Goal: Information Seeking & Learning: Learn about a topic

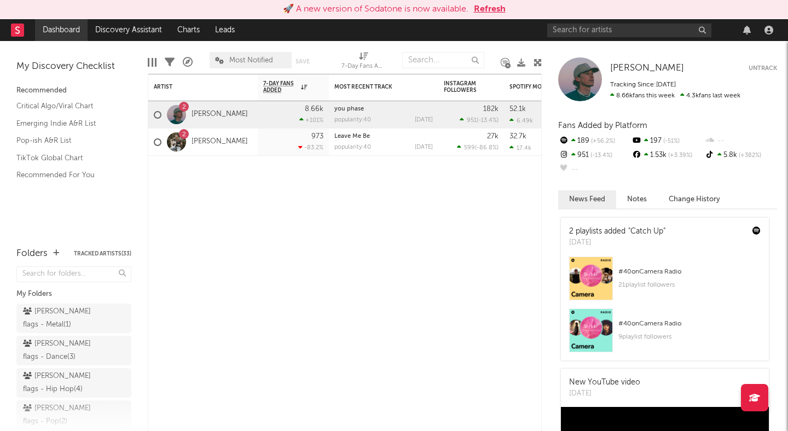
click at [76, 27] on link "Dashboard" at bounding box center [61, 30] width 53 height 22
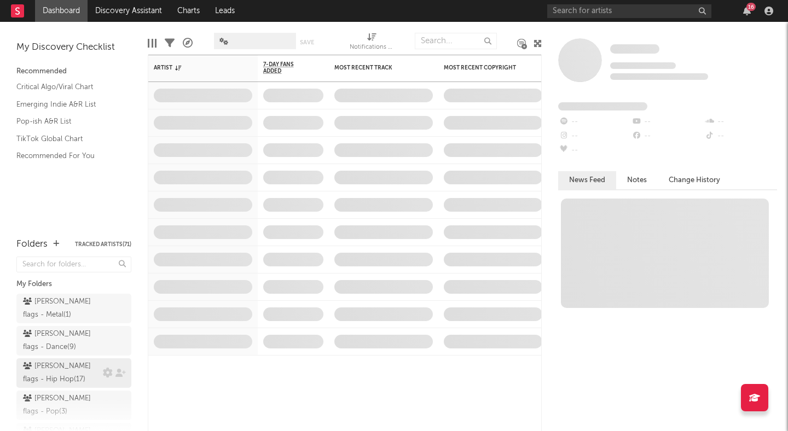
click at [66, 376] on div "peter flags - Hip Hop ( 17 )" at bounding box center [61, 373] width 77 height 26
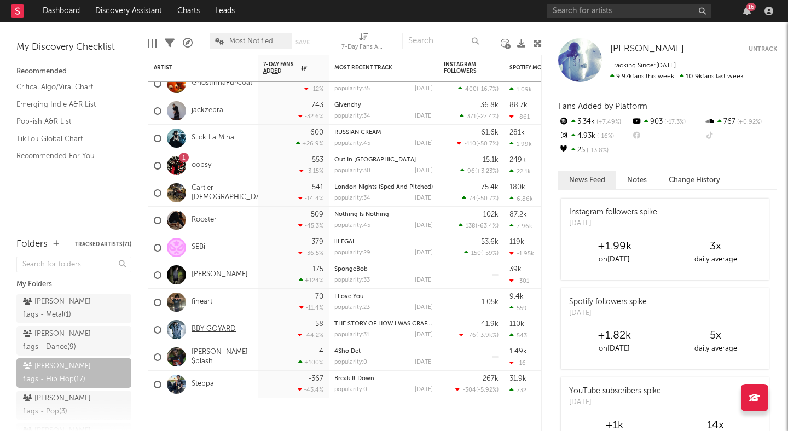
click at [210, 328] on link "BBY GOYARD" at bounding box center [214, 329] width 44 height 9
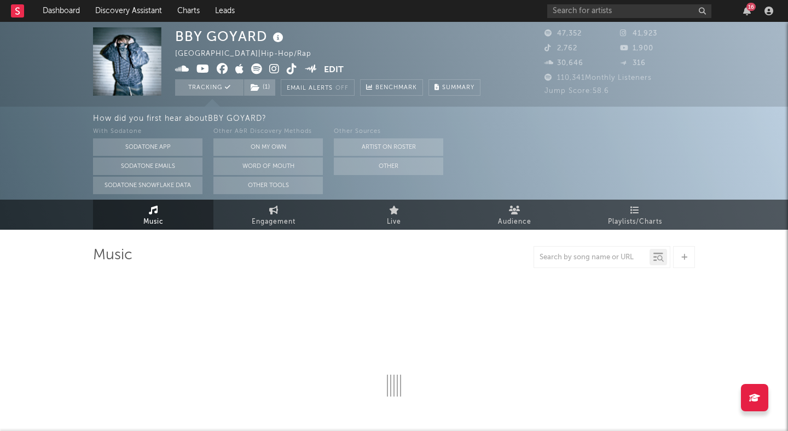
select select "6m"
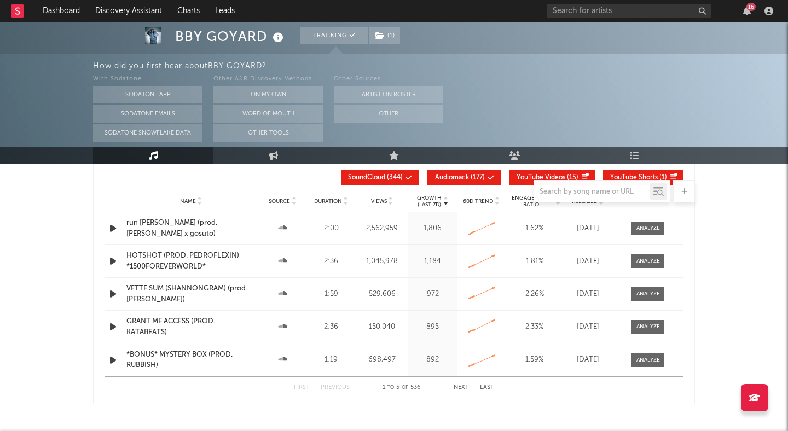
scroll to position [1286, 0]
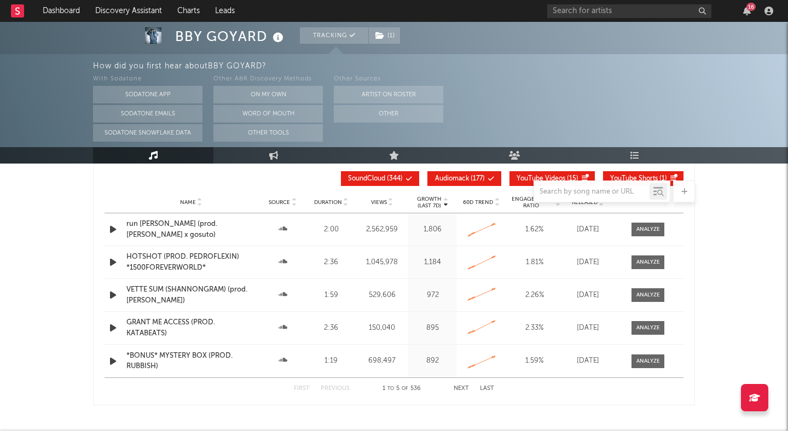
click at [163, 231] on div "run shannon run (prod. tyson x gosuto)" at bounding box center [190, 229] width 129 height 21
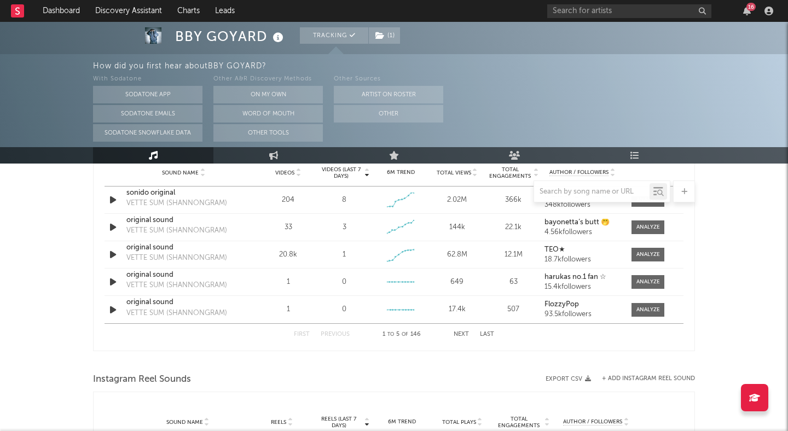
scroll to position [738, 0]
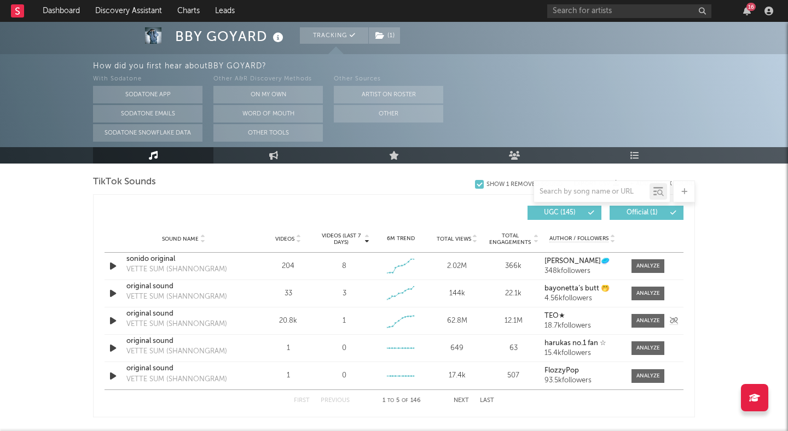
click at [164, 316] on div "original sound" at bounding box center [183, 314] width 114 height 11
click at [115, 266] on icon "button" at bounding box center [112, 266] width 11 height 14
click at [115, 266] on icon "button" at bounding box center [112, 266] width 10 height 14
click at [113, 297] on icon "button" at bounding box center [112, 294] width 11 height 14
click at [114, 346] on icon "button" at bounding box center [112, 348] width 11 height 14
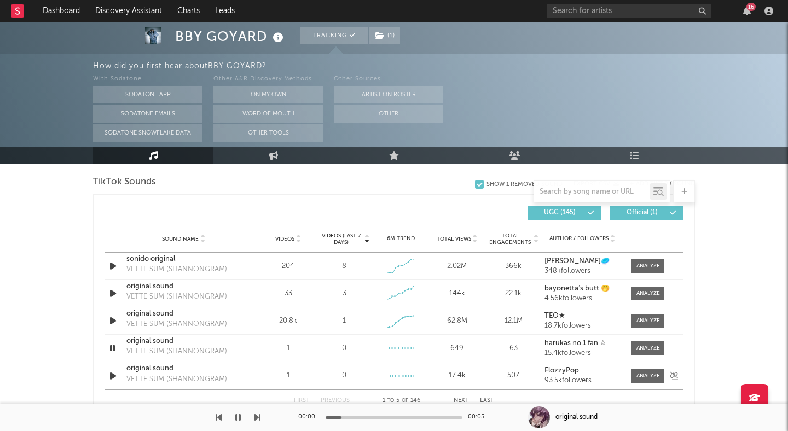
click at [113, 367] on div "Sound Name original sound VETTE SUM (SHANNONGRAM) Videos 1 Videos (last 7 days)…" at bounding box center [394, 375] width 579 height 27
click at [295, 242] on div at bounding box center [297, 239] width 7 height 8
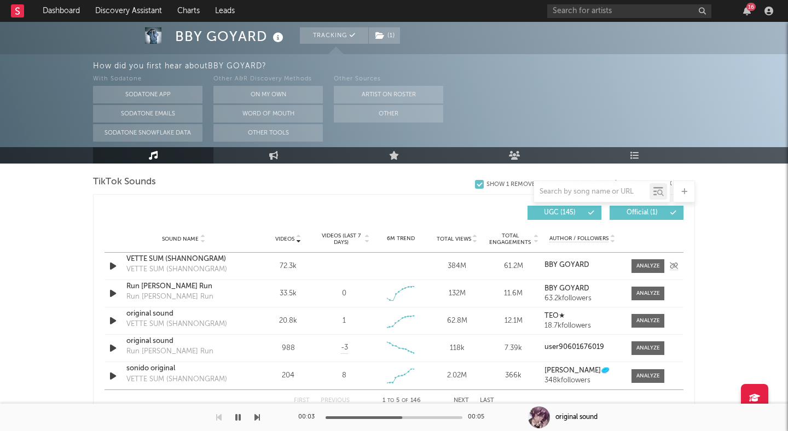
click at [114, 267] on icon "button" at bounding box center [112, 266] width 11 height 14
click at [345, 418] on div at bounding box center [394, 417] width 137 height 3
click at [369, 416] on div at bounding box center [394, 417] width 137 height 3
click at [391, 419] on div at bounding box center [394, 417] width 137 height 3
click at [159, 260] on div "VETTE SUM (SHANNONGRAM)" at bounding box center [183, 259] width 114 height 11
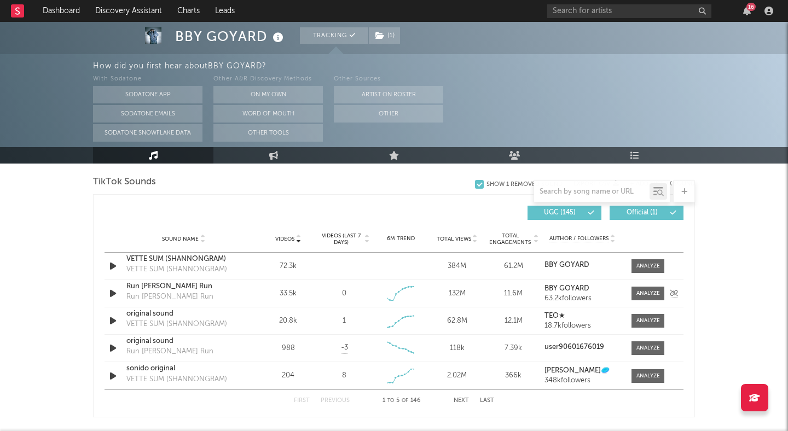
click at [111, 297] on icon "button" at bounding box center [112, 294] width 11 height 14
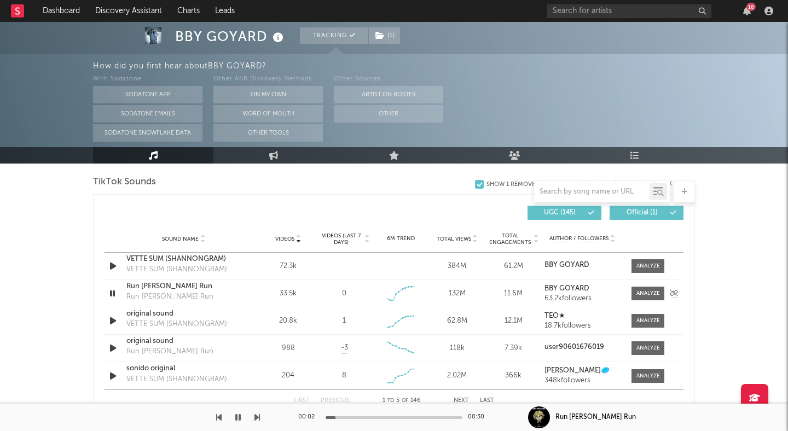
click at [159, 285] on div "Run Shannon Run" at bounding box center [183, 286] width 114 height 11
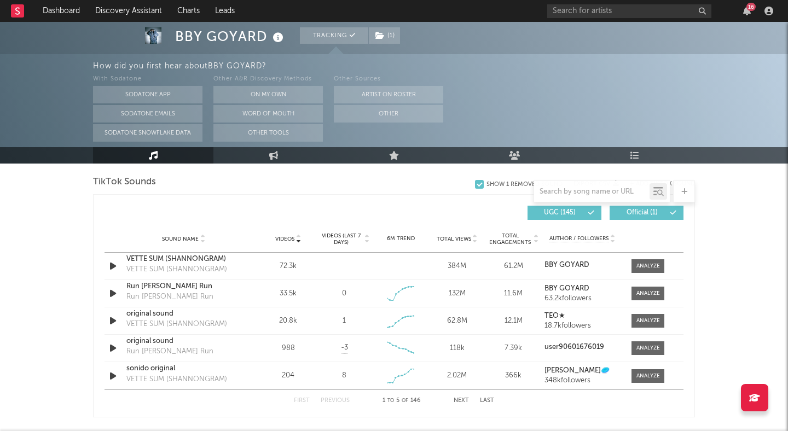
click at [206, 192] on div at bounding box center [394, 192] width 602 height 22
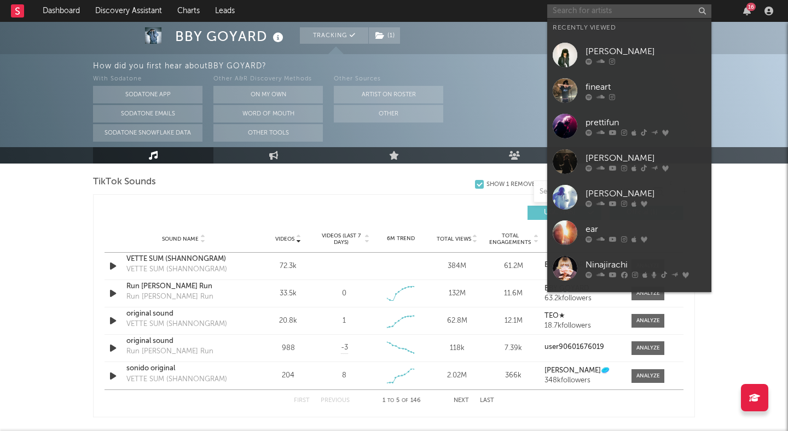
click at [563, 4] on input "text" at bounding box center [629, 11] width 164 height 14
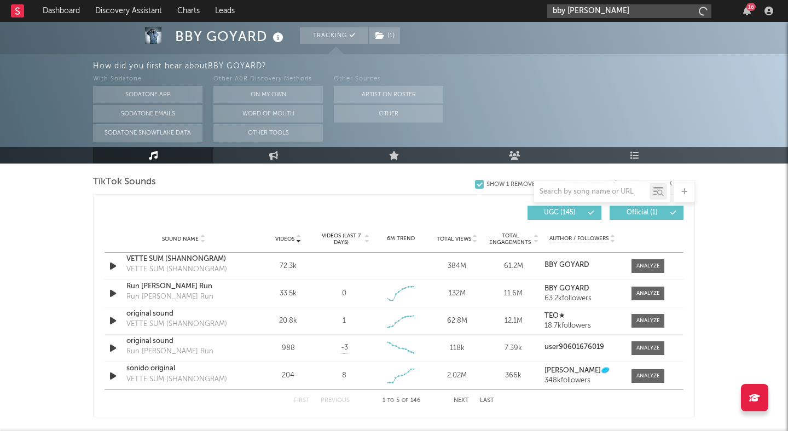
type input "bby goyard"
click at [728, 86] on div "With Sodatone Sodatone App Sodatone Emails Sodatone Snowflake Data Other A&R Di…" at bounding box center [440, 107] width 695 height 69
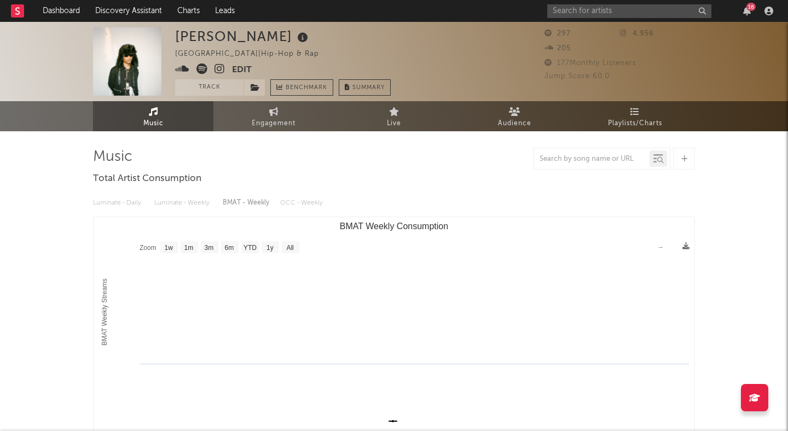
select select "1w"
click at [154, 9] on link "Discovery Assistant" at bounding box center [129, 11] width 82 height 22
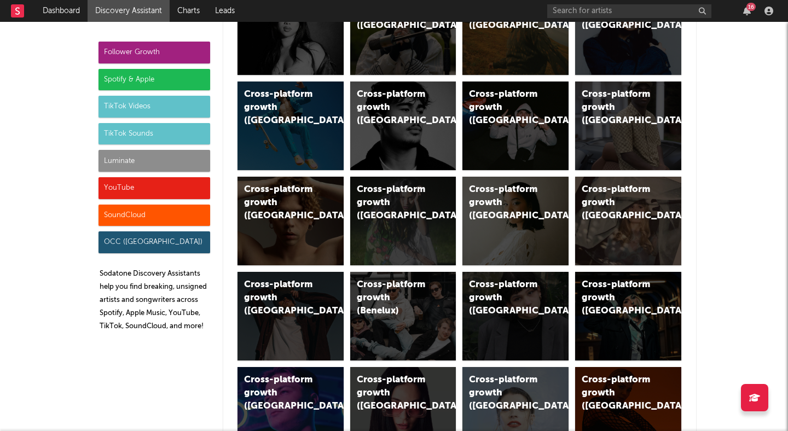
scroll to position [138, 0]
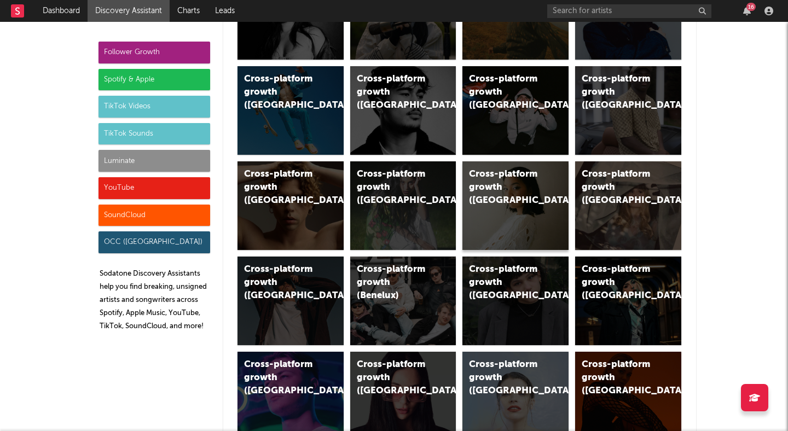
click at [520, 187] on div "Cross-platform growth ([GEOGRAPHIC_DATA])" at bounding box center [506, 187] width 74 height 39
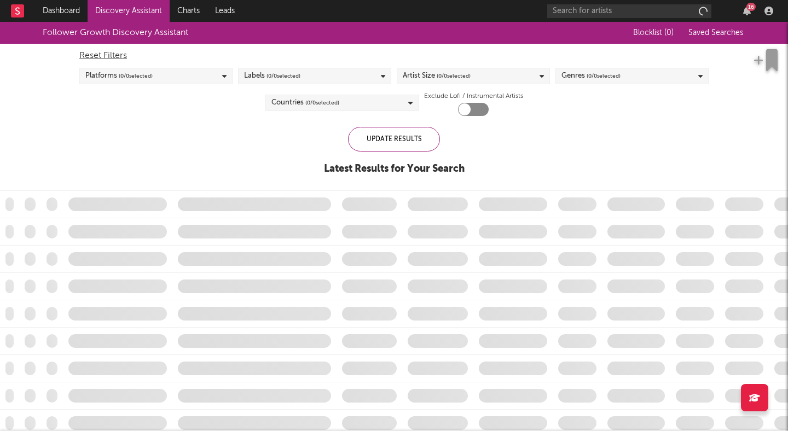
checkbox input "true"
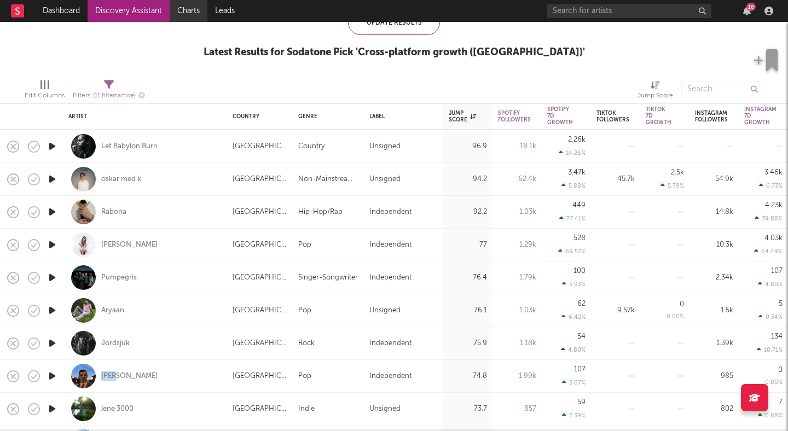
click at [191, 8] on link "Charts" at bounding box center [189, 11] width 38 height 22
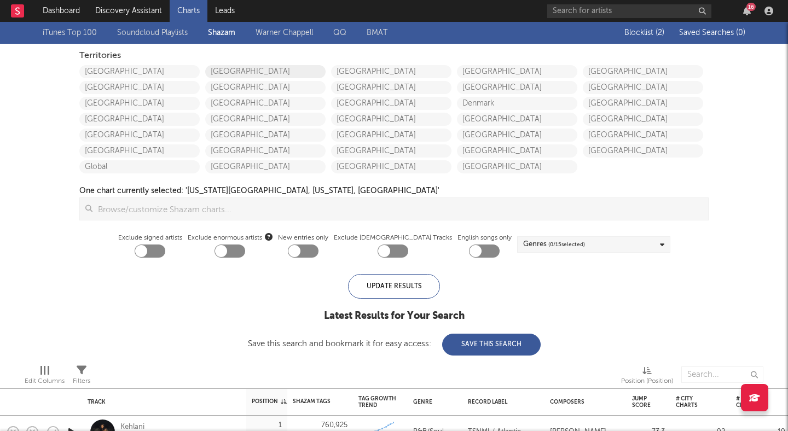
click at [225, 68] on link "[GEOGRAPHIC_DATA]" at bounding box center [265, 71] width 120 height 13
checkbox input "true"
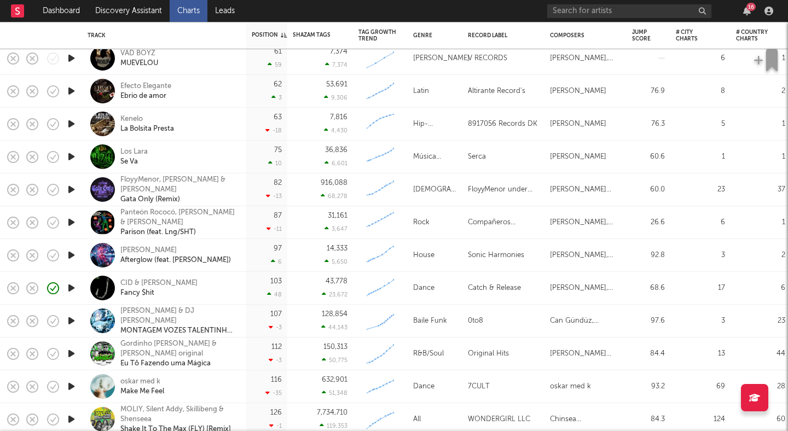
click at [195, 285] on div "CID & Taylr Renee Fancy $hit" at bounding box center [179, 289] width 118 height 20
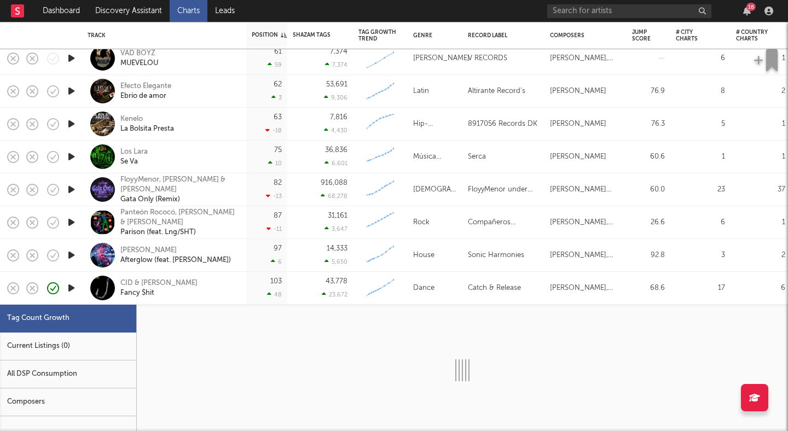
select select "1w"
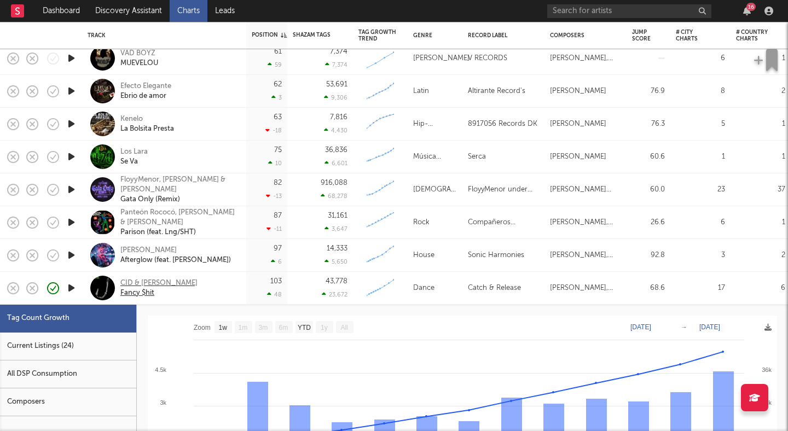
click at [160, 281] on div "CID & Taylr Renee" at bounding box center [158, 284] width 77 height 10
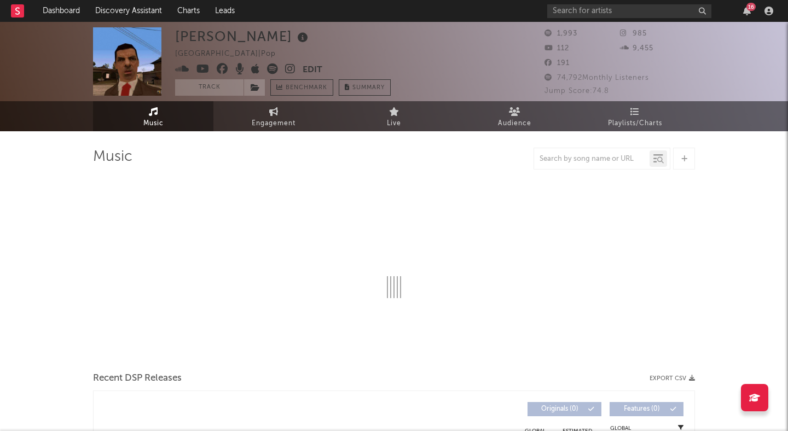
select select "6m"
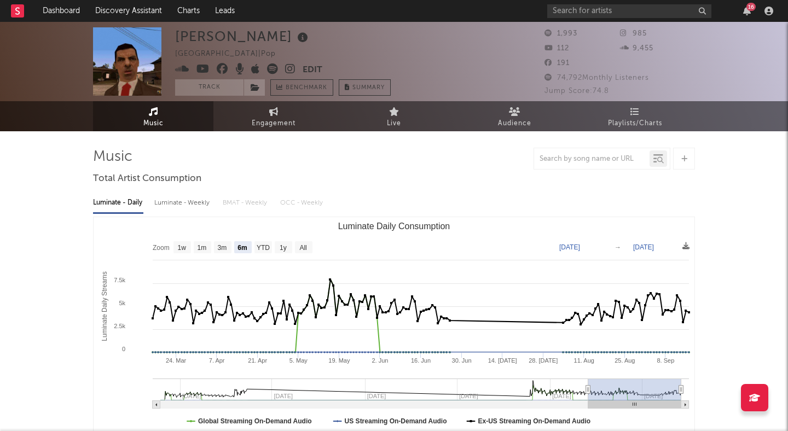
click at [286, 68] on icon at bounding box center [290, 68] width 10 height 11
click at [273, 67] on icon at bounding box center [272, 68] width 11 height 11
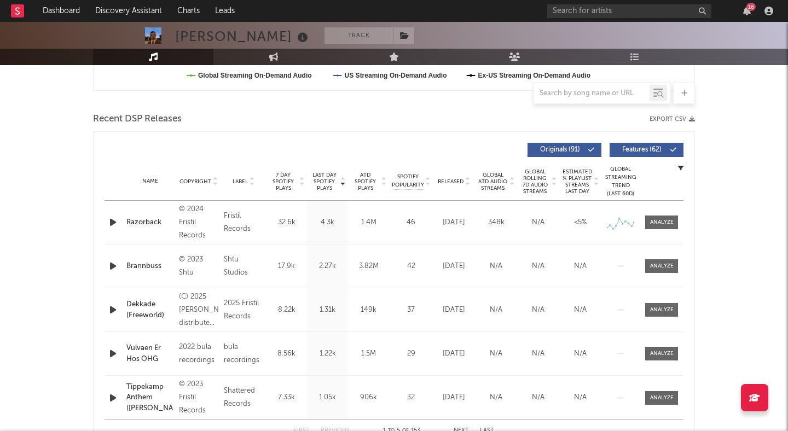
scroll to position [342, 0]
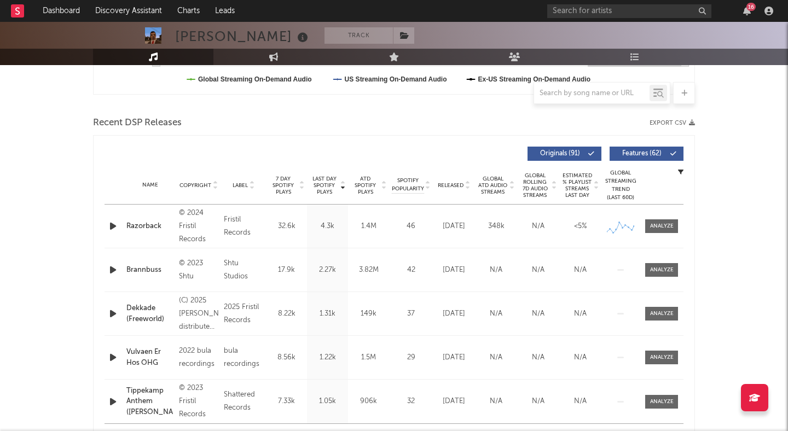
click at [110, 223] on icon "button" at bounding box center [112, 226] width 11 height 14
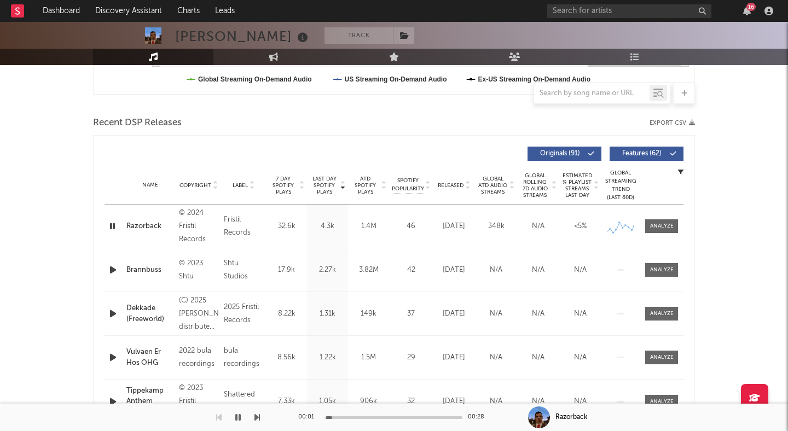
click at [353, 415] on div "00:01 00:28" at bounding box center [394, 417] width 192 height 27
click at [366, 417] on div at bounding box center [394, 417] width 137 height 3
click at [236, 419] on icon "button" at bounding box center [237, 417] width 5 height 9
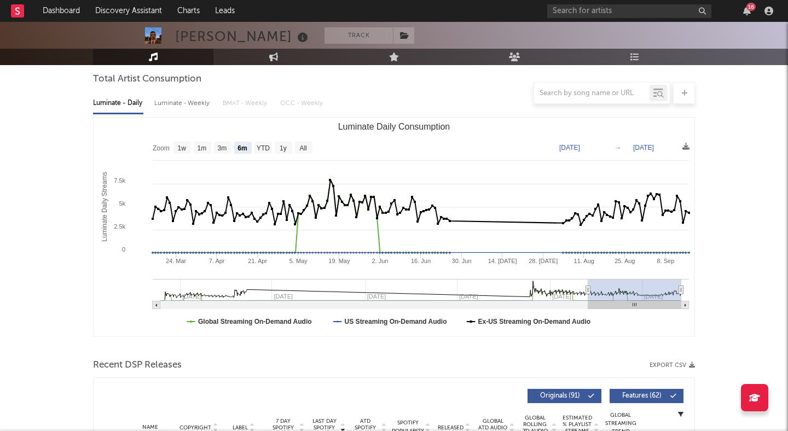
scroll to position [0, 0]
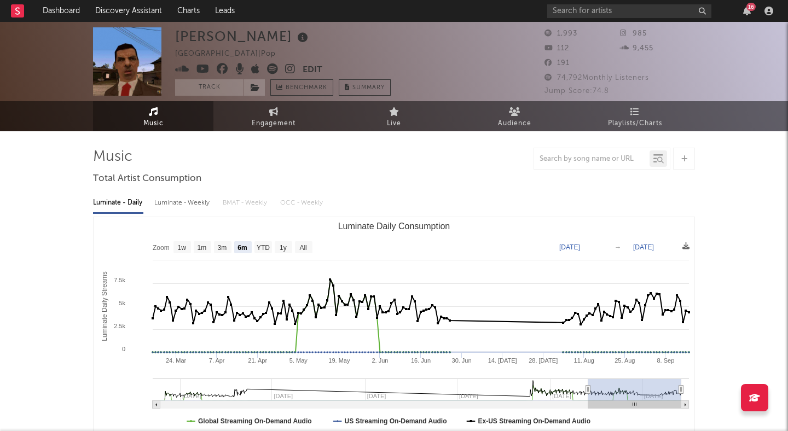
click at [269, 69] on icon at bounding box center [272, 68] width 11 height 11
click at [228, 92] on button "Track" at bounding box center [209, 87] width 68 height 16
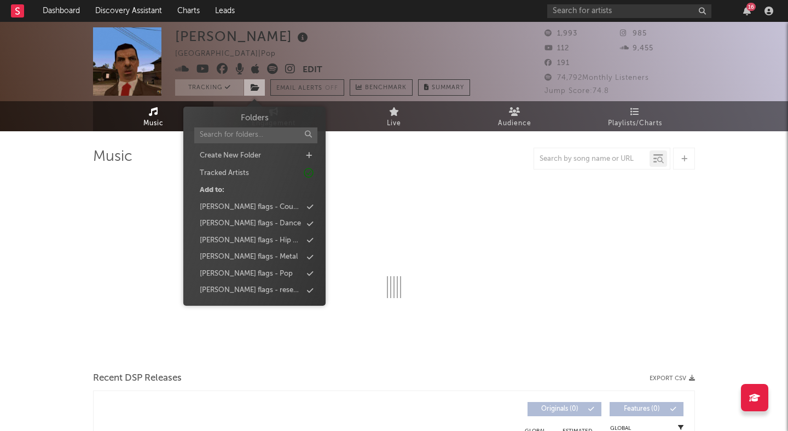
click at [251, 90] on icon at bounding box center [255, 88] width 9 height 8
select select "6m"
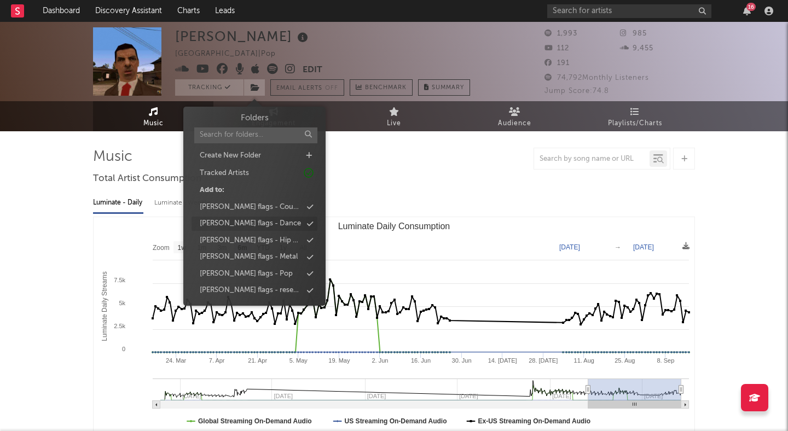
click at [275, 224] on div "peter flags - Dance" at bounding box center [255, 224] width 126 height 14
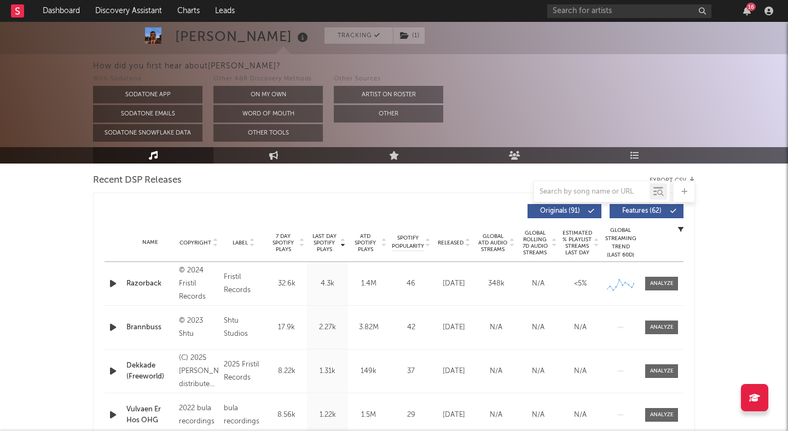
scroll to position [392, 0]
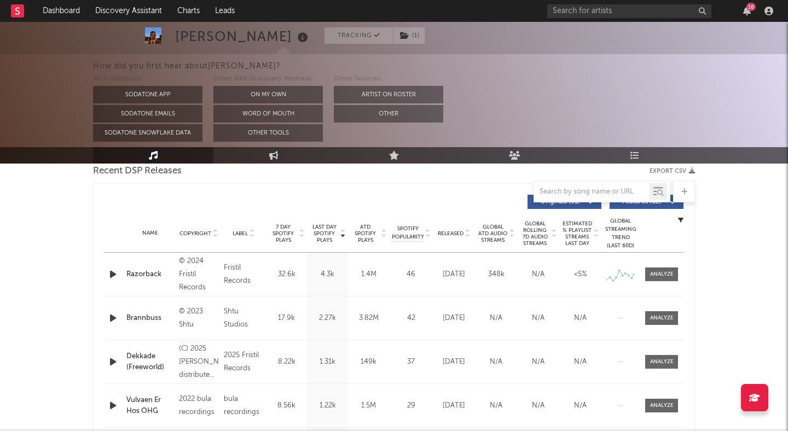
click at [110, 320] on icon "button" at bounding box center [112, 318] width 11 height 14
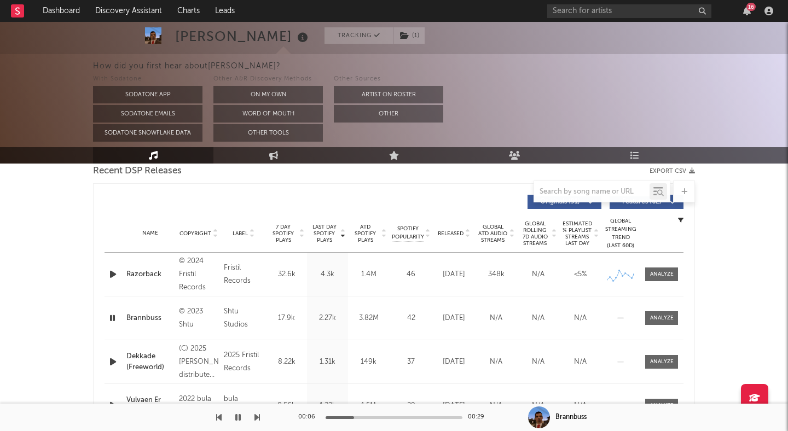
click at [111, 320] on icon "button" at bounding box center [112, 318] width 10 height 14
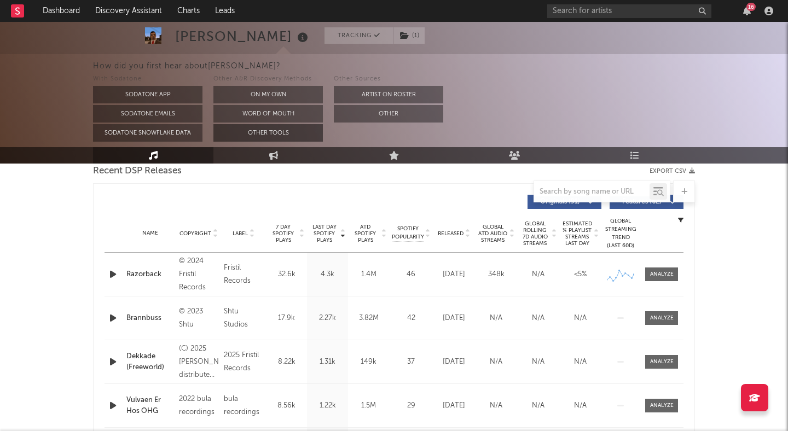
click at [308, 137] on button "Other Tools" at bounding box center [267, 133] width 109 height 18
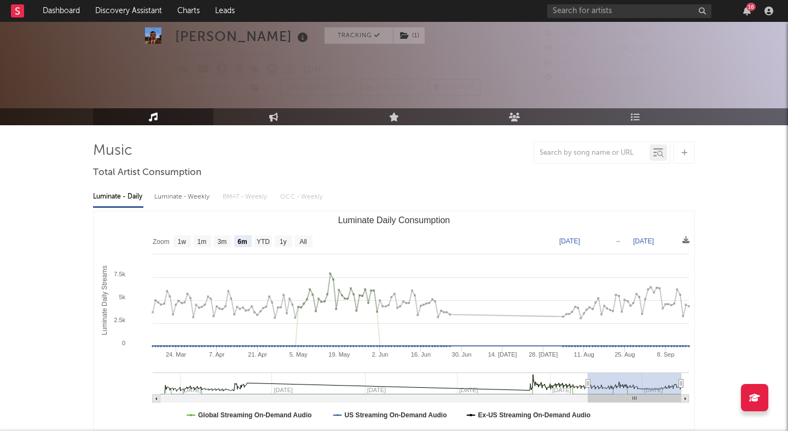
scroll to position [0, 0]
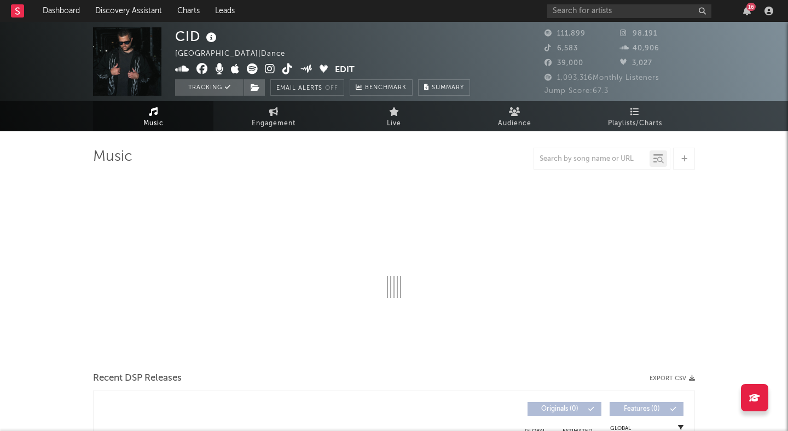
select select "6m"
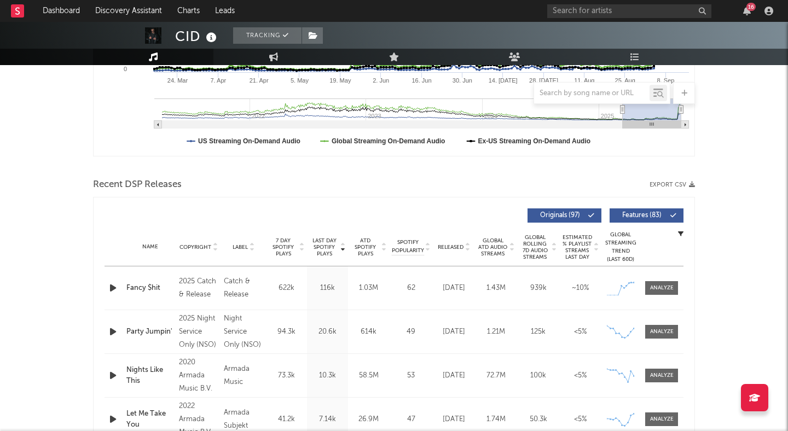
scroll to position [306, 0]
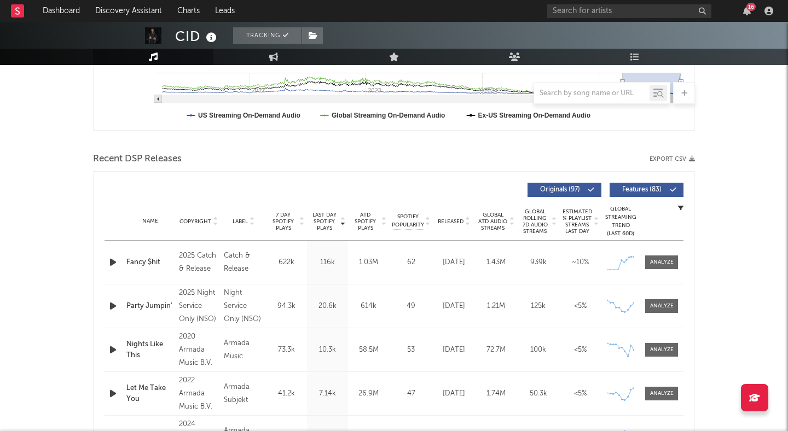
click at [153, 262] on div "Fancy $hit" at bounding box center [149, 262] width 47 height 11
click at [139, 14] on link "Discovery Assistant" at bounding box center [129, 11] width 82 height 22
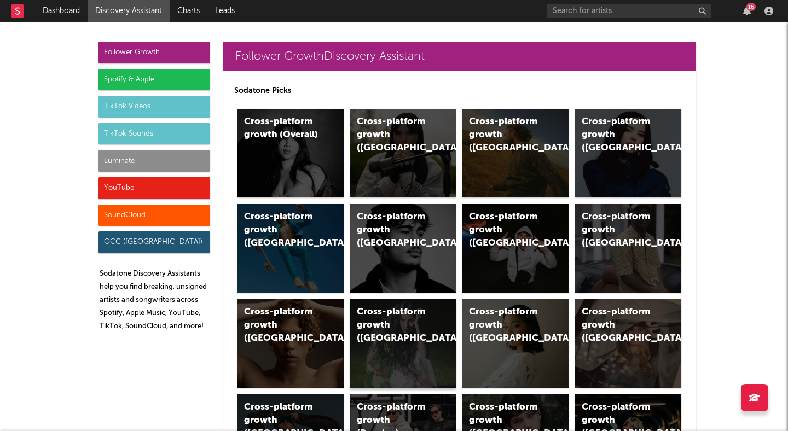
click at [389, 347] on div "Cross-platform growth ([GEOGRAPHIC_DATA])" at bounding box center [403, 343] width 106 height 89
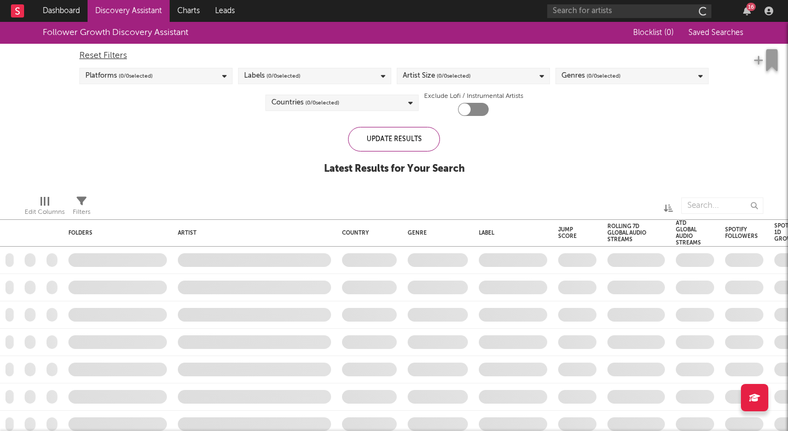
checkbox input "true"
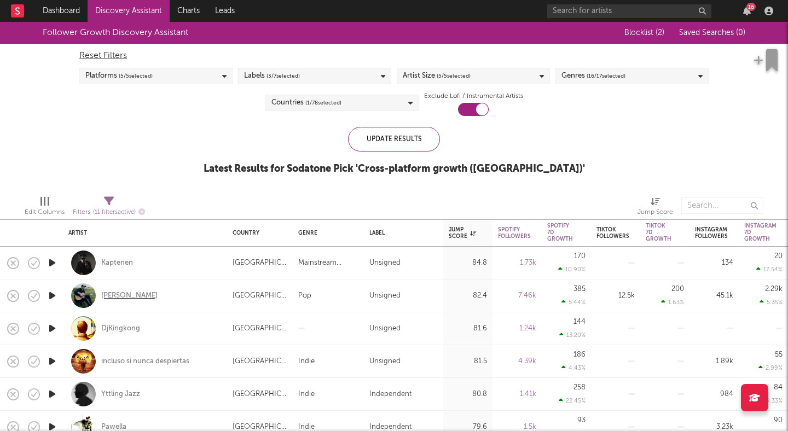
click at [134, 295] on div "[PERSON_NAME]" at bounding box center [129, 296] width 56 height 10
click at [112, 199] on icon at bounding box center [109, 201] width 10 height 10
select select "or"
select select "between"
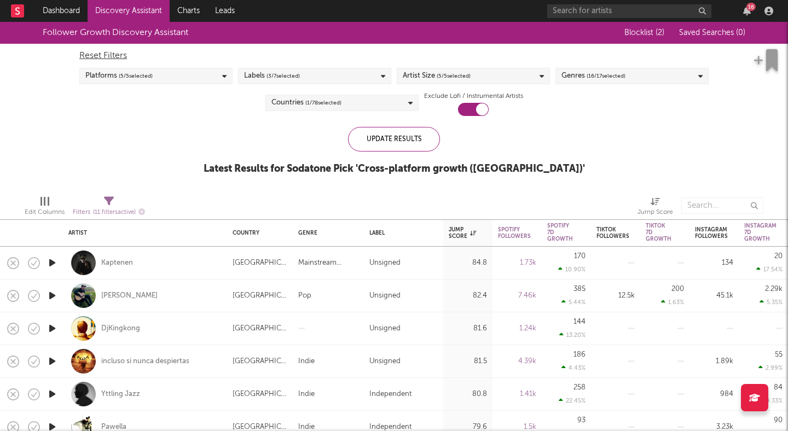
click at [108, 164] on div "Follower Growth Discovery Assistant Blocklist ( 2 ) Saved Searches ( 0 ) Reset …" at bounding box center [394, 104] width 788 height 165
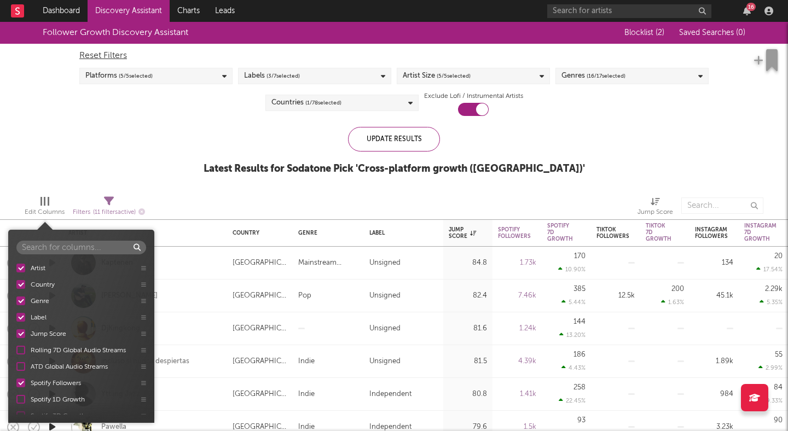
click at [55, 206] on div "Edit Columns" at bounding box center [45, 212] width 40 height 13
click at [95, 160] on div "Follower Growth Discovery Assistant Blocklist ( 2 ) Saved Searches ( 0 ) Reset …" at bounding box center [394, 104] width 788 height 165
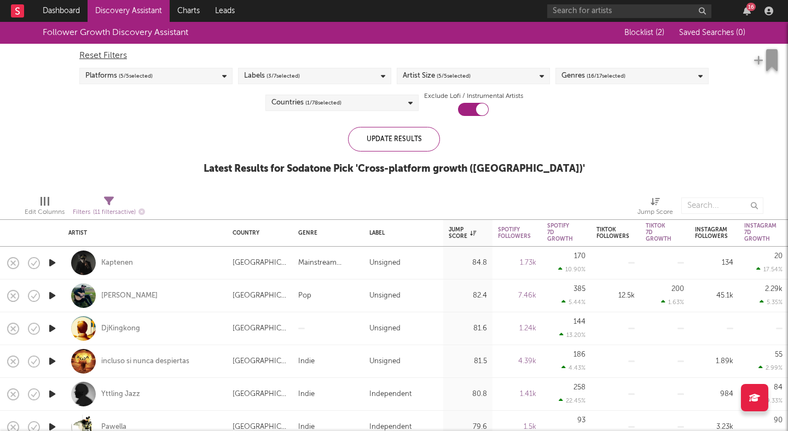
select select "or"
select select "between"
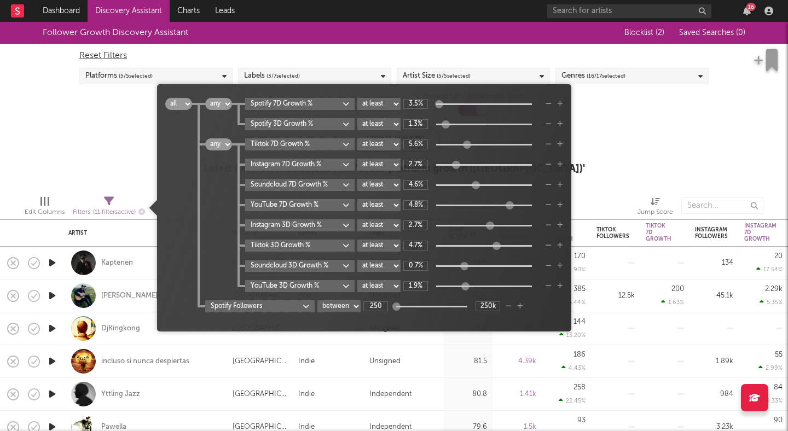
click at [106, 196] on icon at bounding box center [109, 201] width 10 height 10
click at [91, 175] on div "Follower Growth Discovery Assistant Blocklist ( 2 ) Saved Searches ( 0 ) Reset …" at bounding box center [394, 104] width 788 height 165
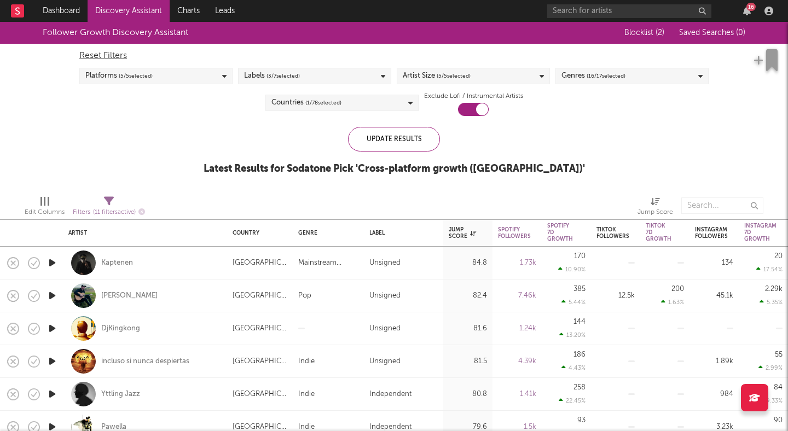
select select "or"
select select "between"
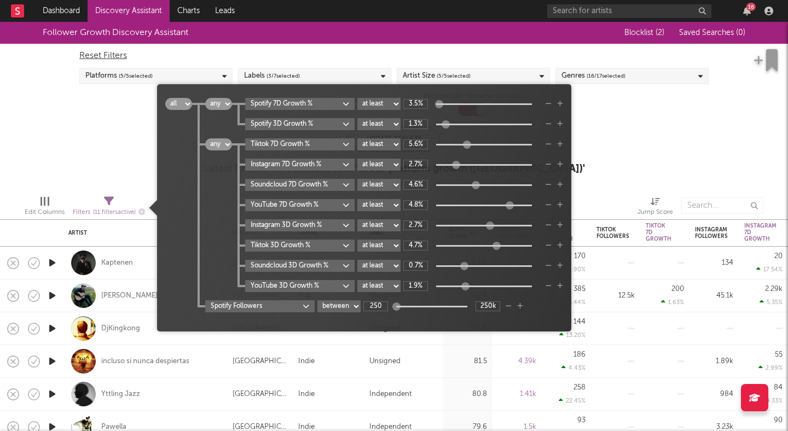
click at [111, 198] on icon at bounding box center [109, 201] width 10 height 10
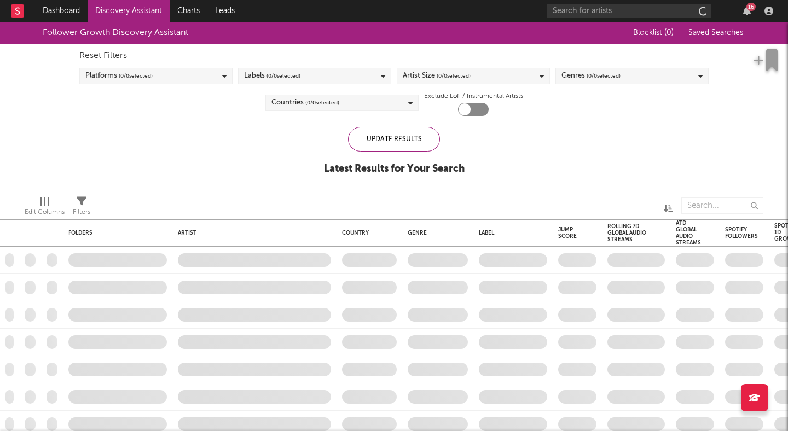
checkbox input "true"
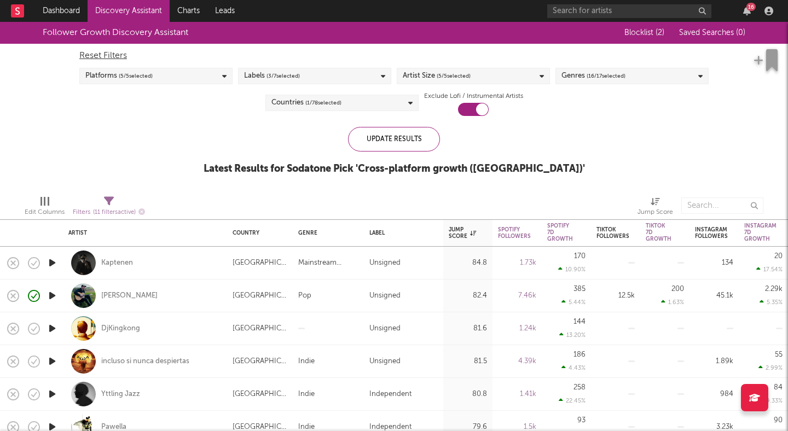
click at [109, 200] on icon at bounding box center [109, 201] width 10 height 10
select select "or"
select select "between"
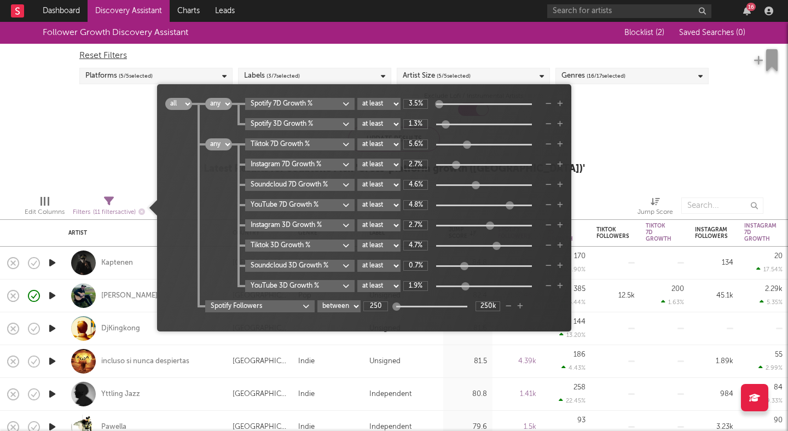
click at [520, 306] on icon "button" at bounding box center [520, 306] width 6 height 7
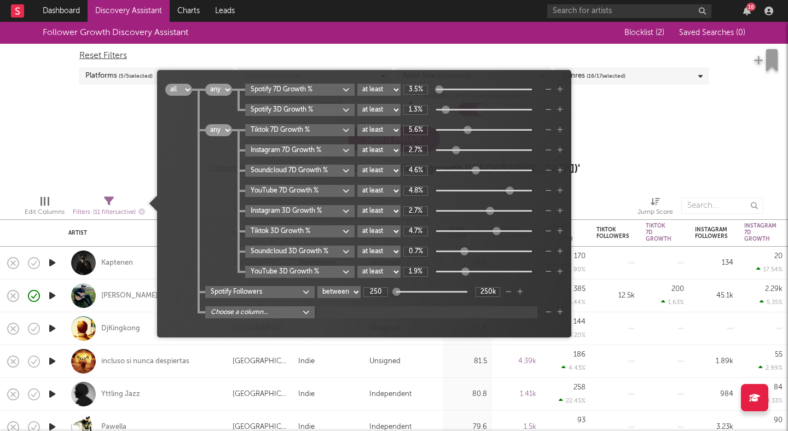
click at [309, 311] on body "Dashboard Discovery Assistant Charts Leads 16 Notifications Settings Mark all a…" at bounding box center [394, 215] width 788 height 431
type input "language"
click at [547, 314] on icon "button" at bounding box center [549, 312] width 6 height 7
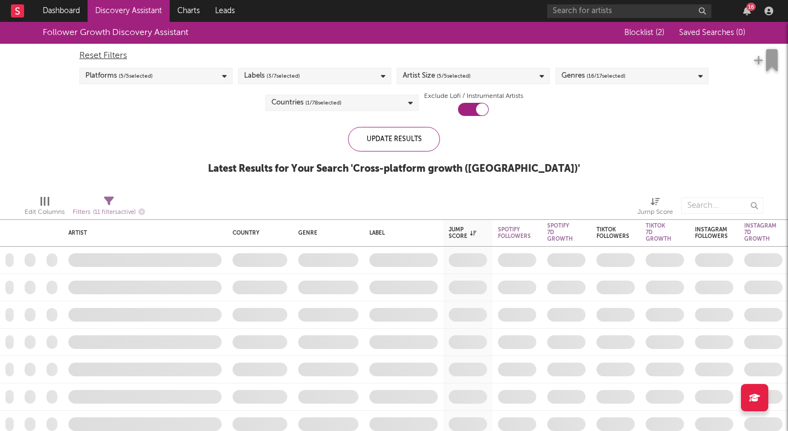
click at [616, 124] on div "Follower Growth Discovery Assistant Blocklist ( 2 ) Saved Searches ( 0 ) Reset …" at bounding box center [394, 104] width 788 height 165
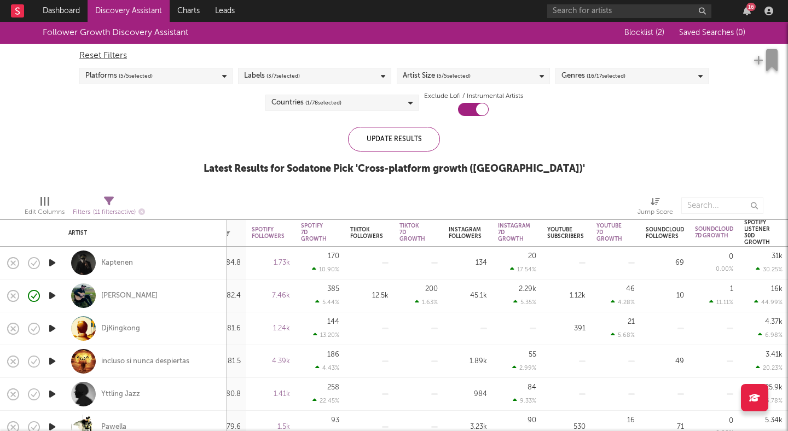
click at [652, 205] on icon at bounding box center [655, 202] width 9 height 8
select select "-1"
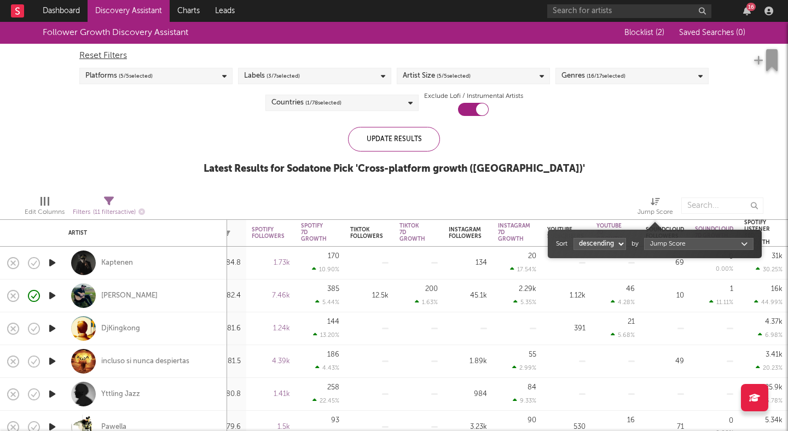
click at [647, 172] on div "Follower Growth Discovery Assistant Blocklist ( 2 ) Saved Searches ( 0 ) Reset …" at bounding box center [394, 104] width 788 height 165
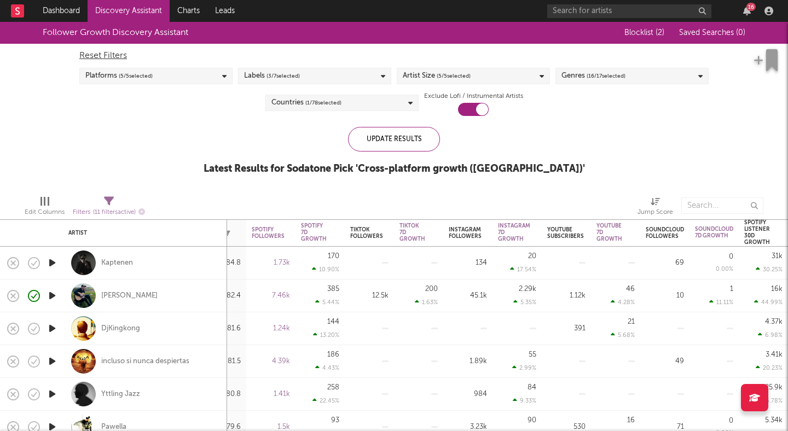
click at [44, 202] on div at bounding box center [45, 201] width 2 height 9
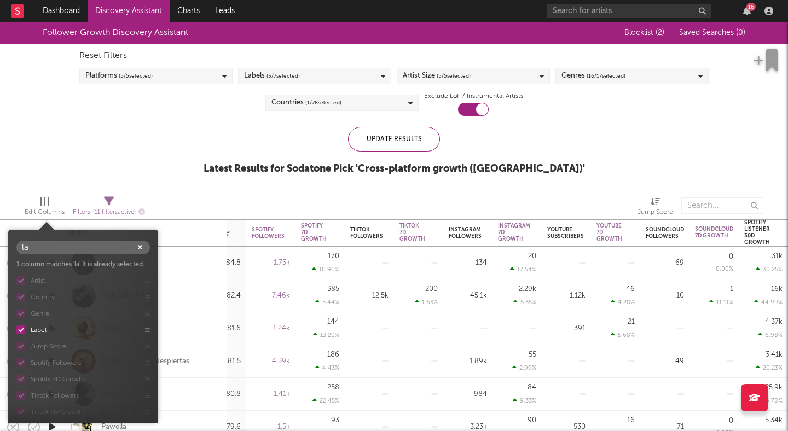
type input "l"
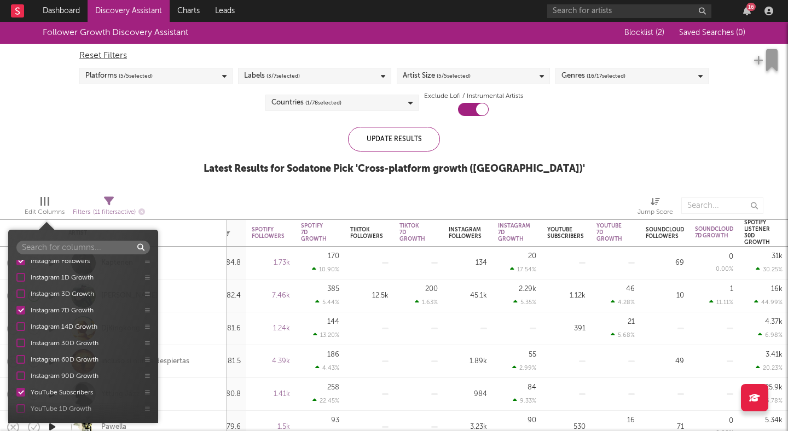
scroll to position [621, 0]
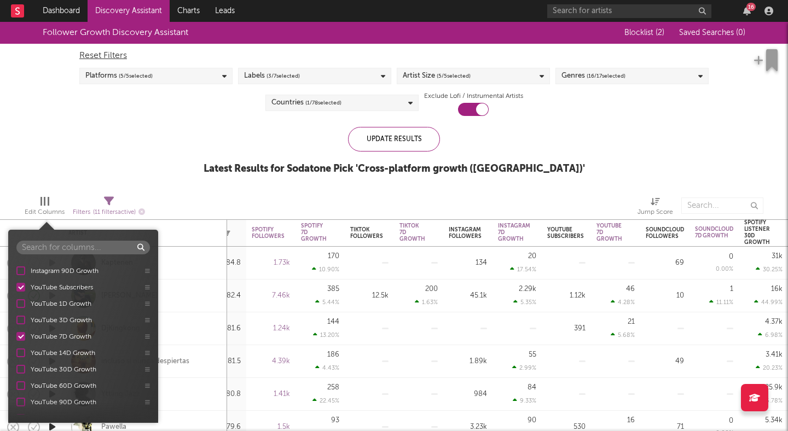
click at [158, 131] on div "Follower Growth Discovery Assistant Blocklist ( 2 ) Saved Searches ( 0 ) Reset …" at bounding box center [394, 104] width 788 height 165
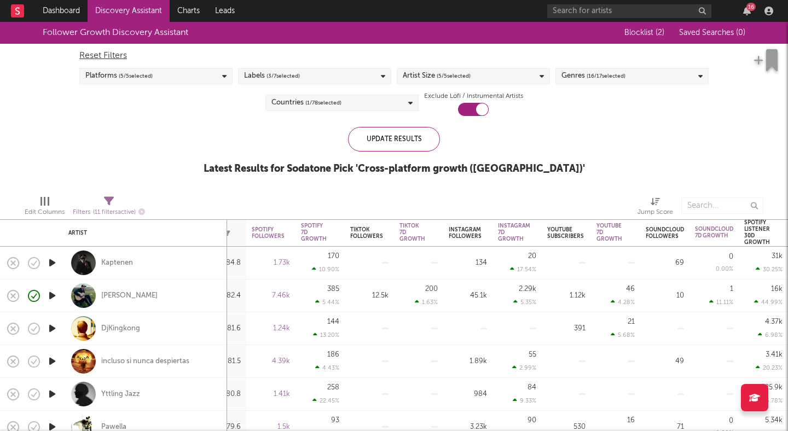
click at [130, 13] on link "Discovery Assistant" at bounding box center [129, 11] width 82 height 22
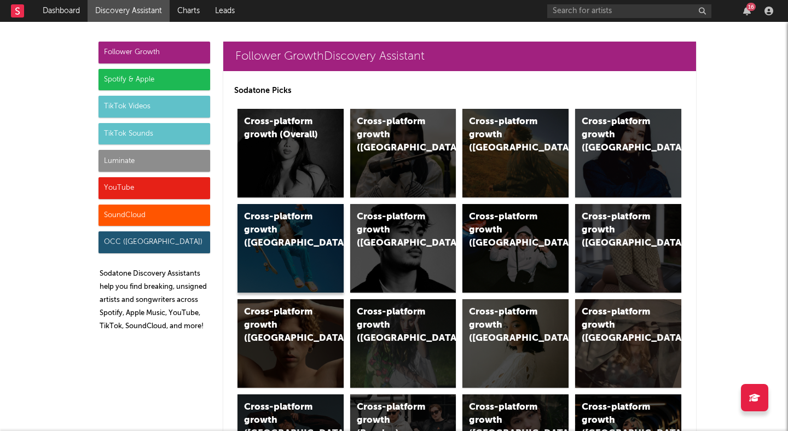
click at [299, 240] on div "Cross-platform growth (Australia)" at bounding box center [281, 230] width 74 height 39
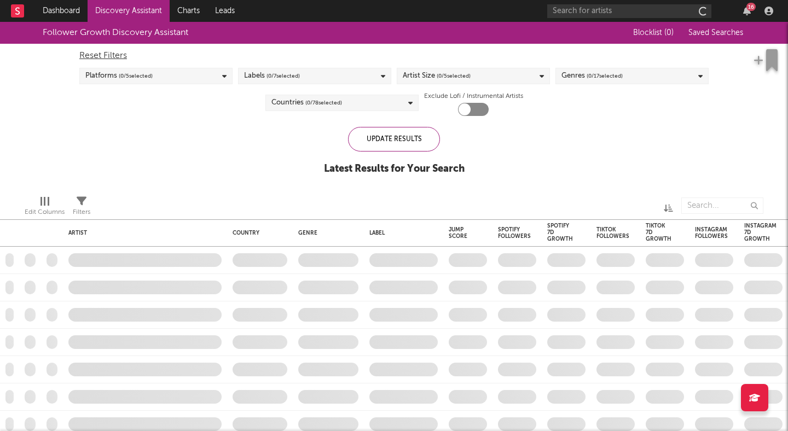
checkbox input "true"
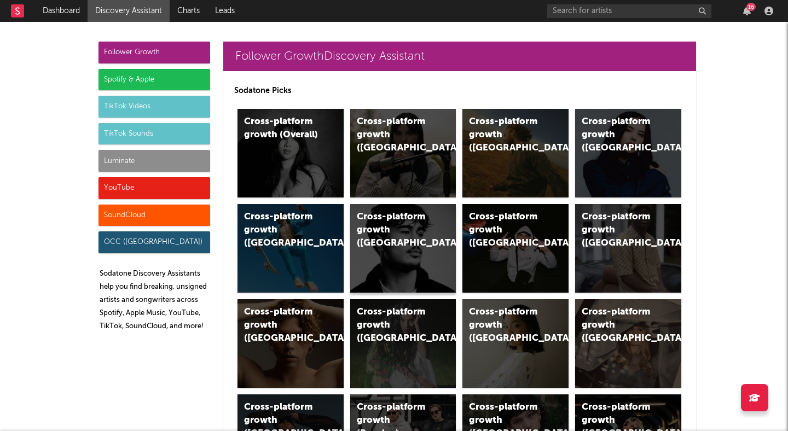
click at [414, 248] on div "Cross-platform growth (New Zealand)" at bounding box center [394, 230] width 74 height 39
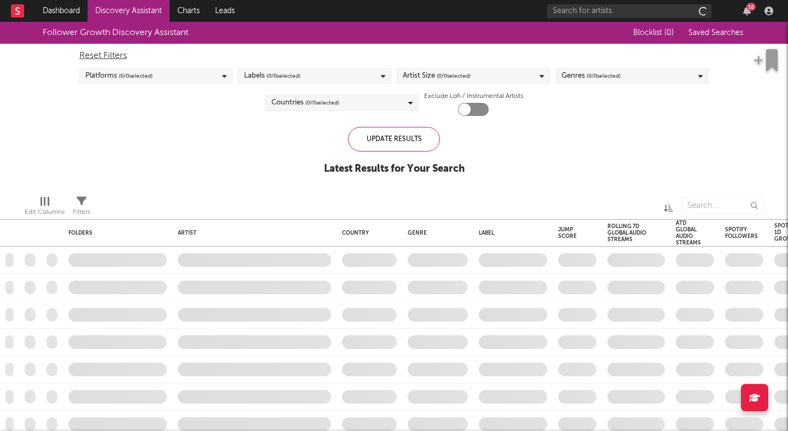
checkbox input "true"
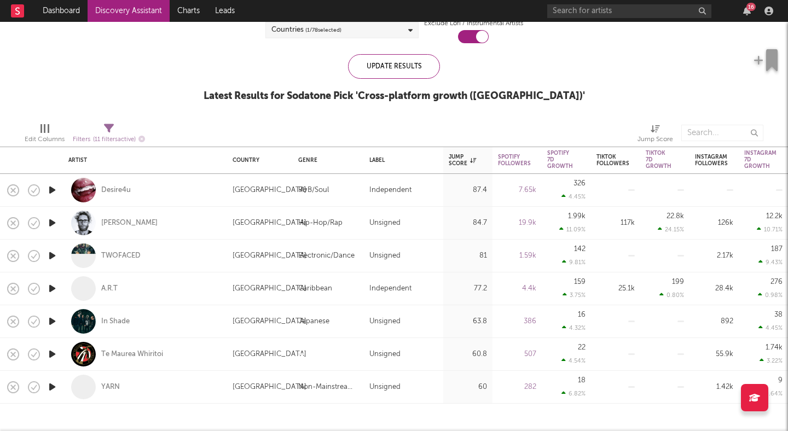
click at [52, 253] on icon "button" at bounding box center [52, 256] width 11 height 14
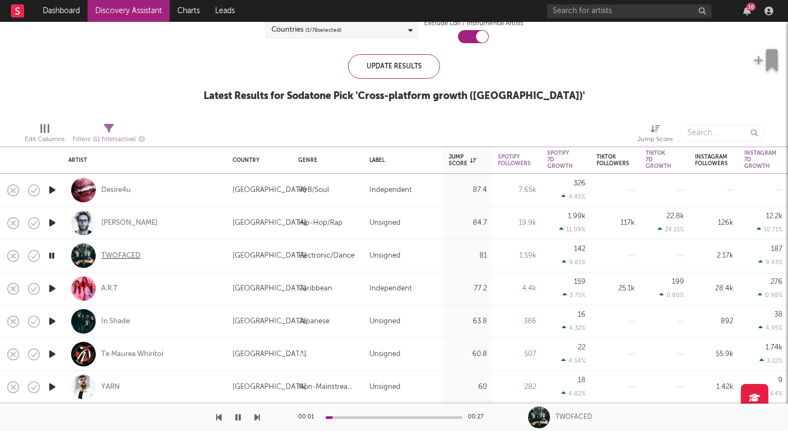
click at [109, 253] on div "TWOFACED" at bounding box center [120, 256] width 39 height 10
click at [55, 355] on icon "button" at bounding box center [52, 355] width 11 height 14
click at [178, 294] on div "A.R.T" at bounding box center [144, 289] width 153 height 32
select select "1w"
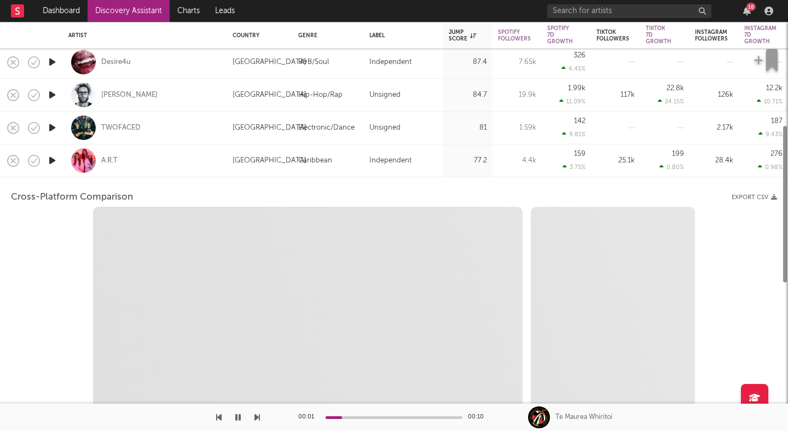
select select "6m"
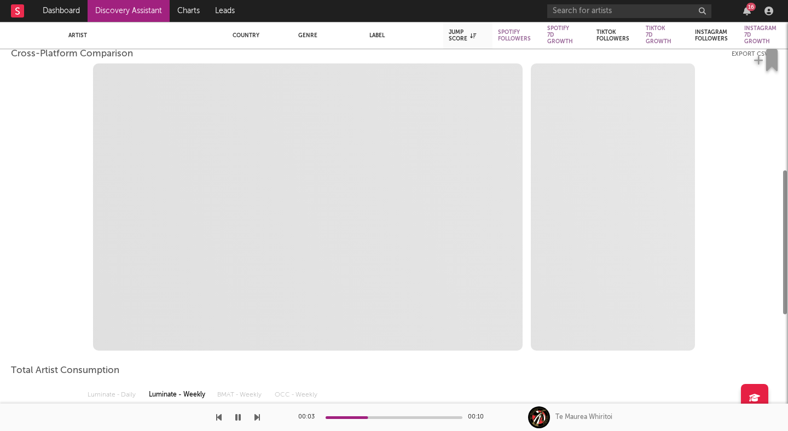
select select "1m"
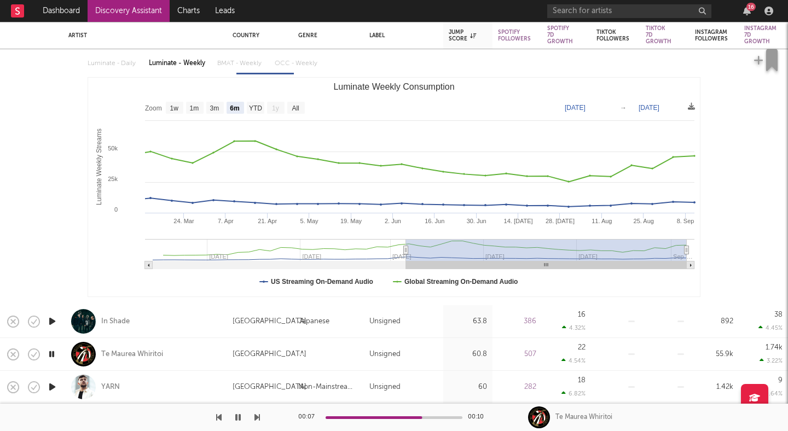
click at [53, 389] on icon "button" at bounding box center [52, 387] width 11 height 14
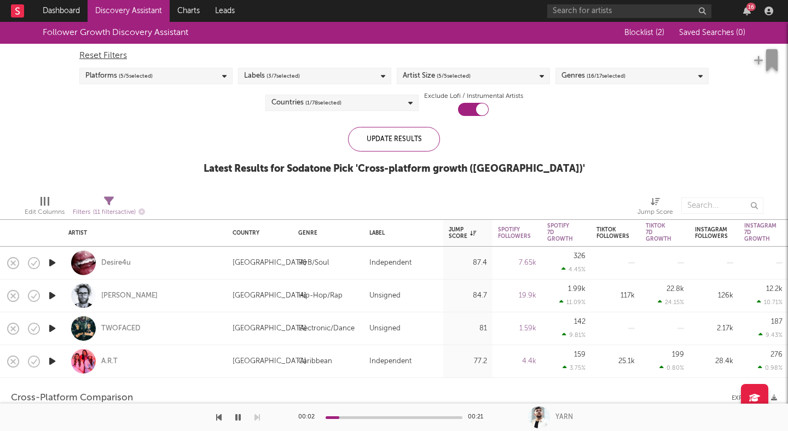
click at [54, 262] on icon "button" at bounding box center [52, 263] width 11 height 14
click at [112, 261] on div "Desire4u" at bounding box center [116, 263] width 30 height 10
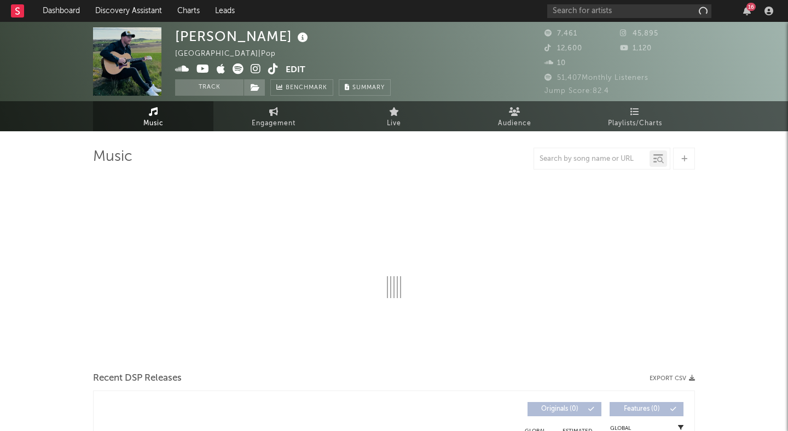
select select "1w"
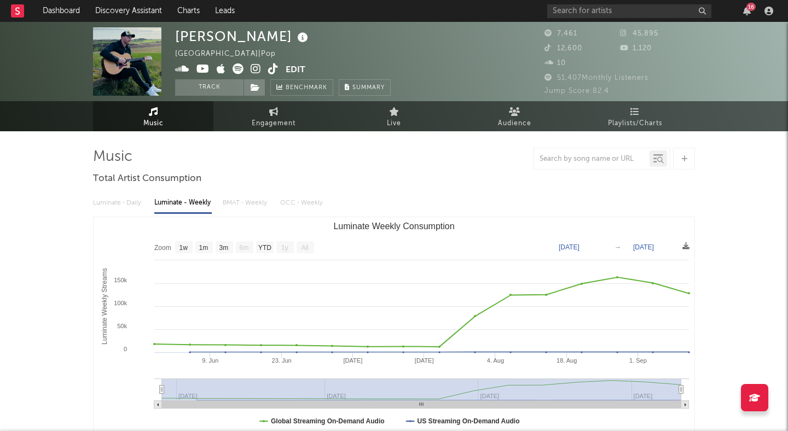
click at [256, 68] on icon at bounding box center [256, 68] width 10 height 11
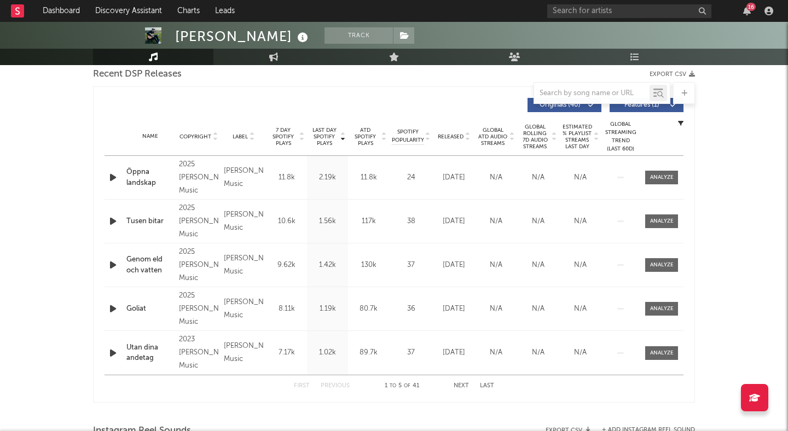
scroll to position [349, 0]
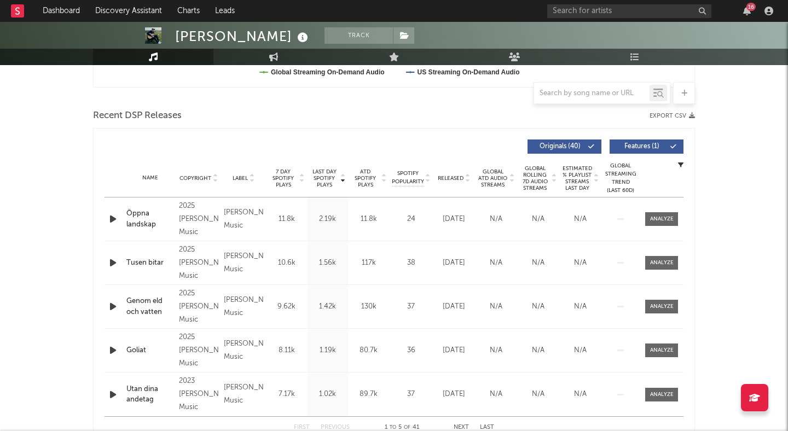
click at [634, 146] on span "Features ( 1 )" at bounding box center [642, 146] width 50 height 7
click at [468, 181] on icon at bounding box center [467, 180] width 5 height 4
click at [112, 217] on icon "button" at bounding box center [112, 219] width 11 height 14
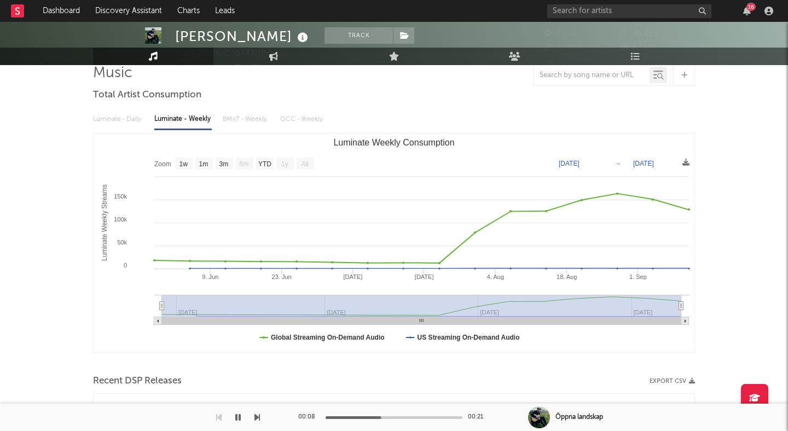
scroll to position [0, 0]
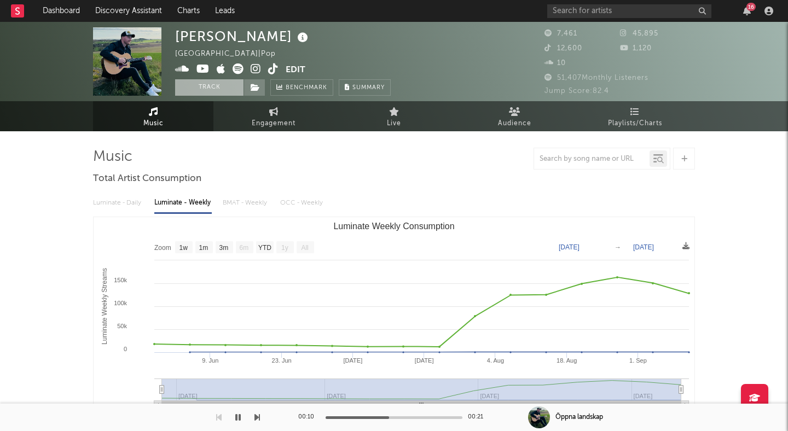
click at [225, 86] on button "Track" at bounding box center [209, 87] width 68 height 16
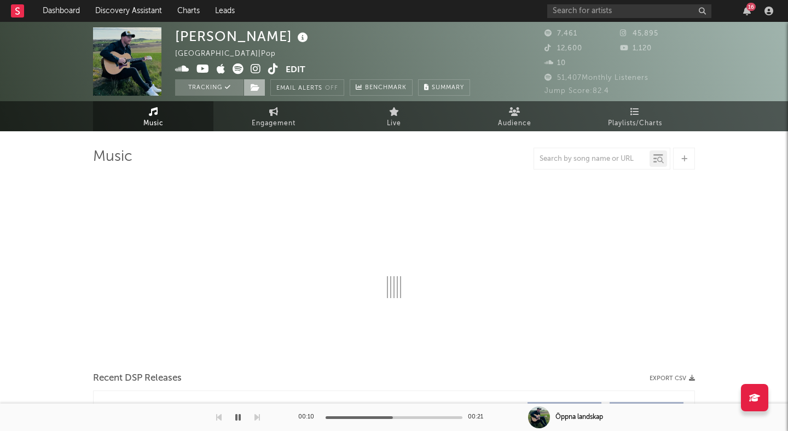
click at [249, 86] on span at bounding box center [255, 87] width 22 height 16
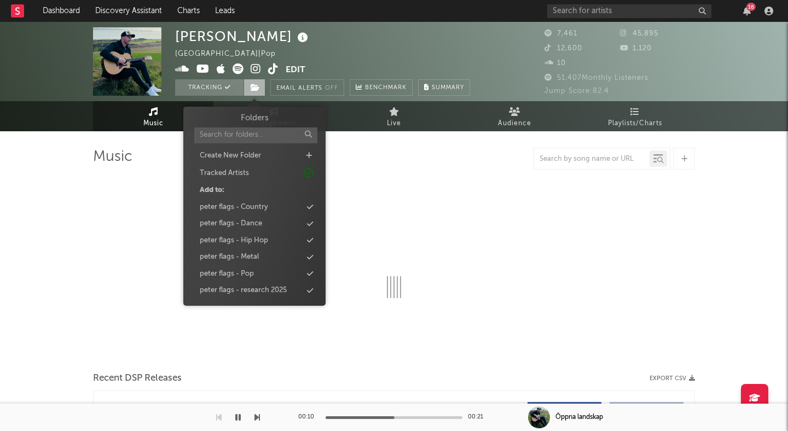
select select "1w"
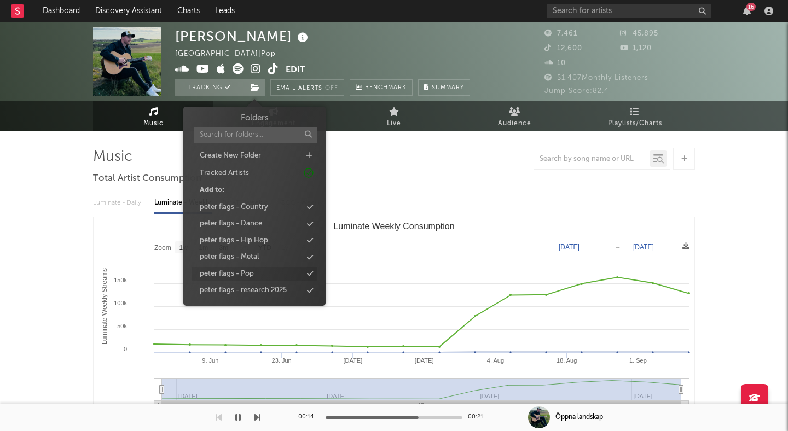
click at [254, 276] on div "peter flags - Pop" at bounding box center [227, 274] width 54 height 11
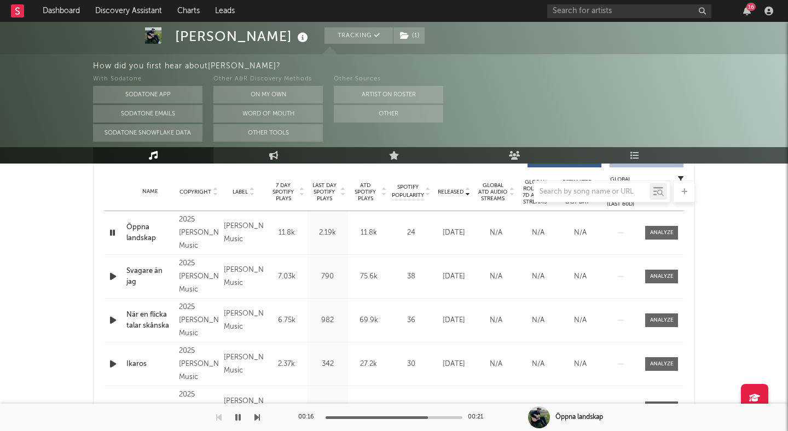
scroll to position [435, 0]
click at [113, 275] on icon "button" at bounding box center [112, 276] width 11 height 14
click at [355, 414] on div "00:00 00:27" at bounding box center [394, 417] width 192 height 27
click at [381, 417] on div at bounding box center [394, 417] width 137 height 3
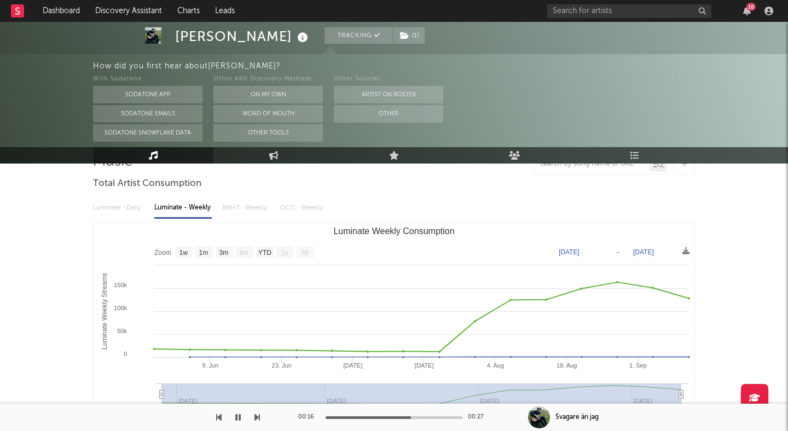
scroll to position [43, 0]
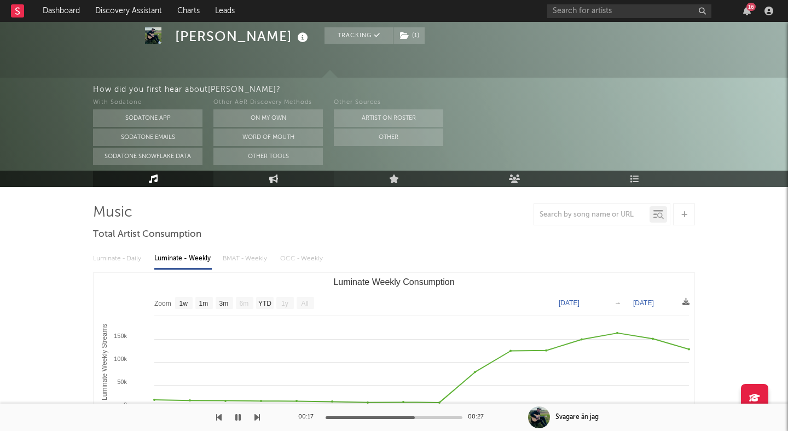
click at [287, 181] on link "Engagement" at bounding box center [273, 179] width 120 height 16
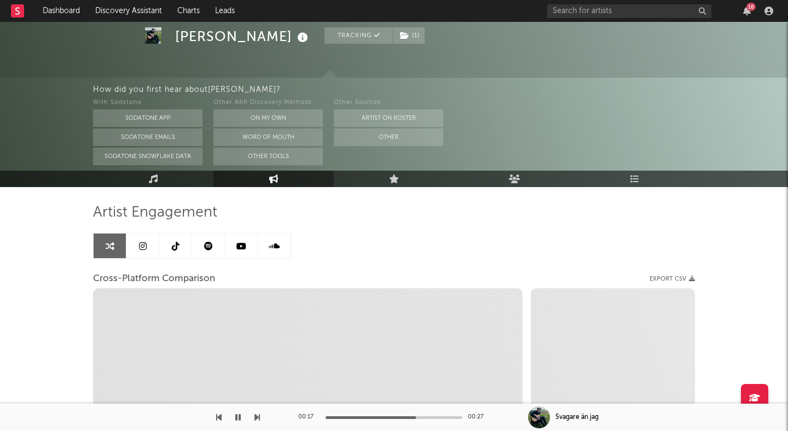
select select "1w"
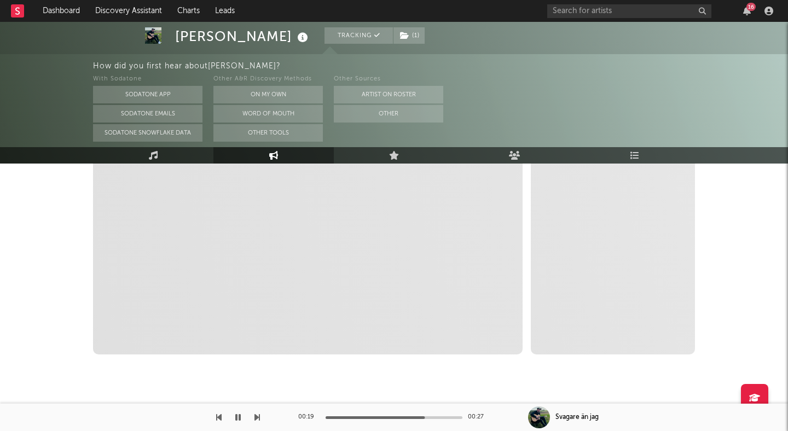
select select "1m"
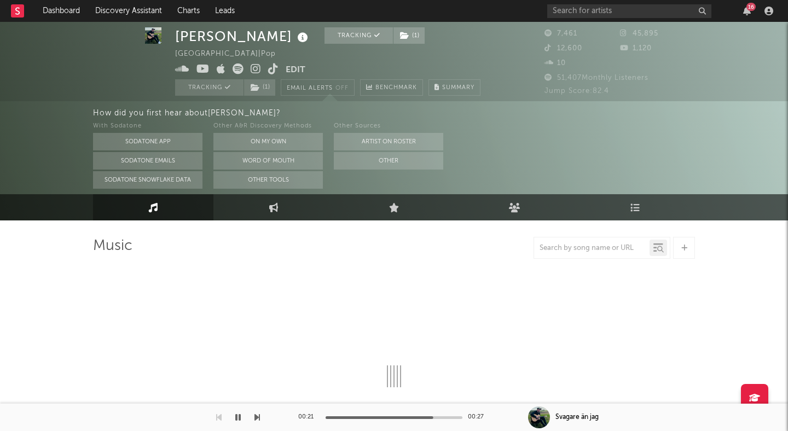
select select "1w"
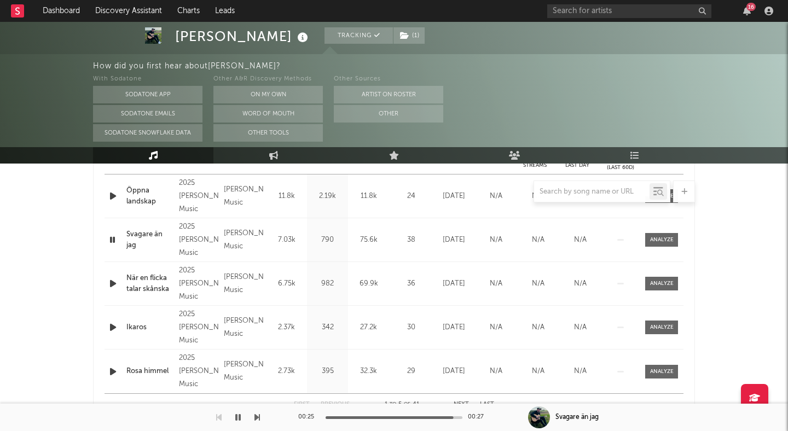
scroll to position [473, 0]
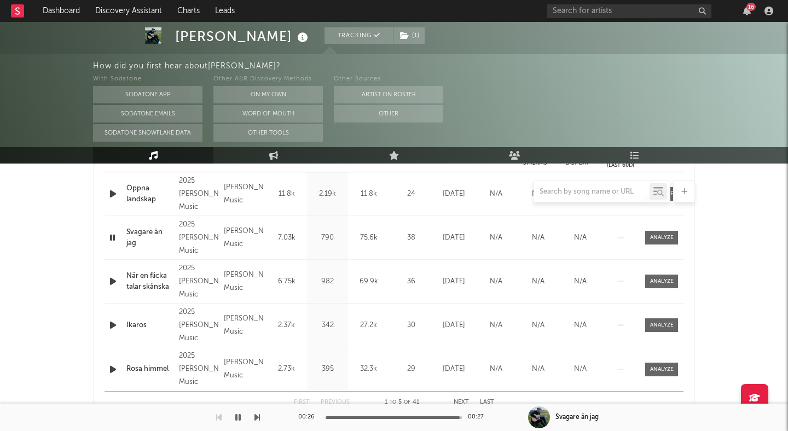
click at [239, 419] on icon "button" at bounding box center [237, 417] width 5 height 9
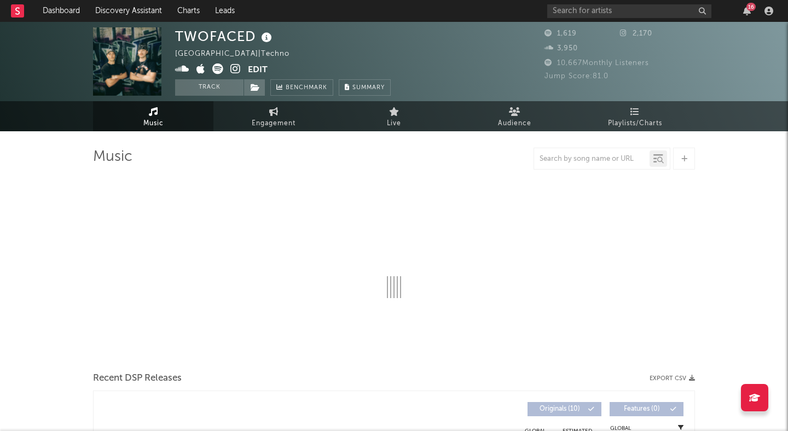
select select "6m"
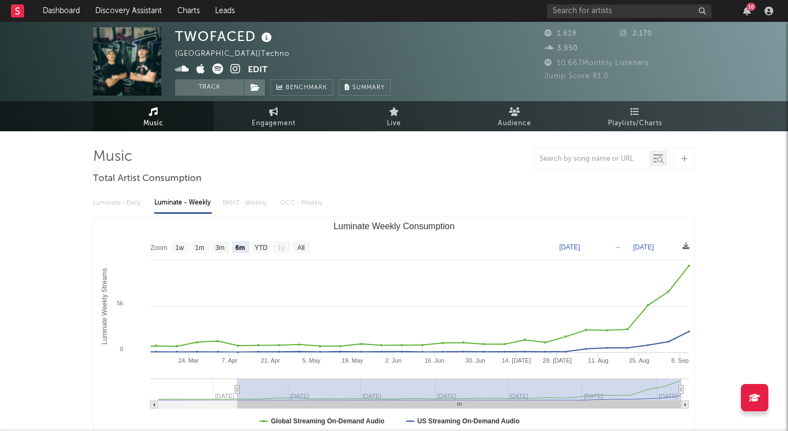
click at [231, 67] on icon at bounding box center [235, 68] width 10 height 11
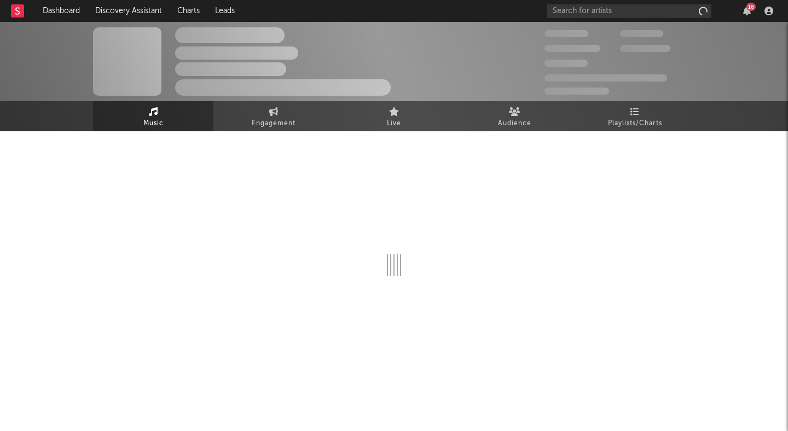
select select "6m"
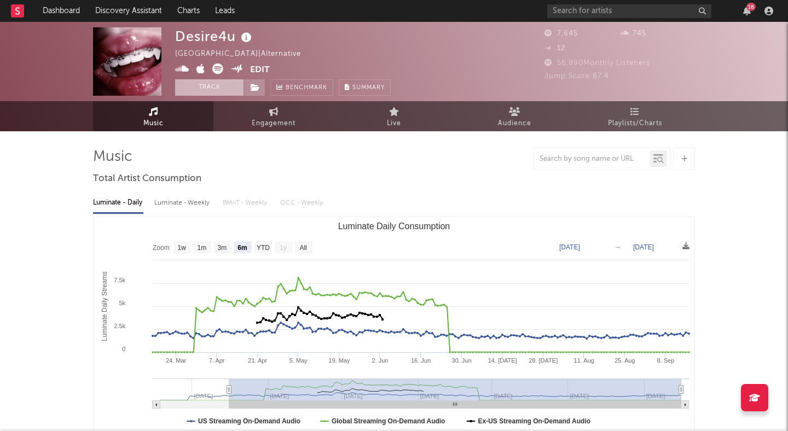
click at [229, 82] on button "Track" at bounding box center [209, 87] width 68 height 16
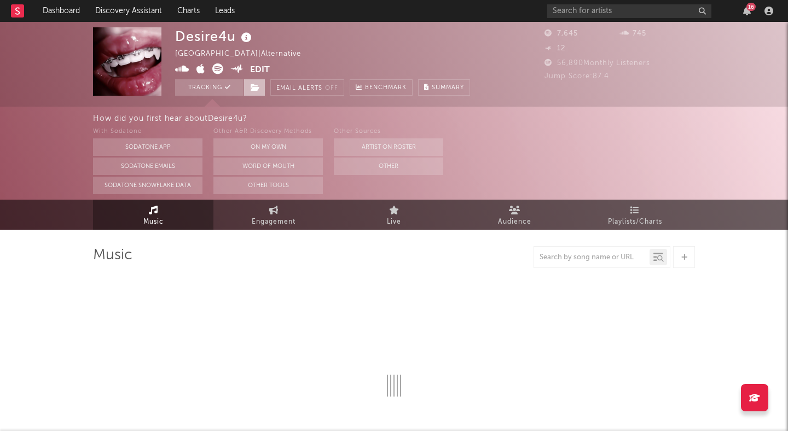
select select "6m"
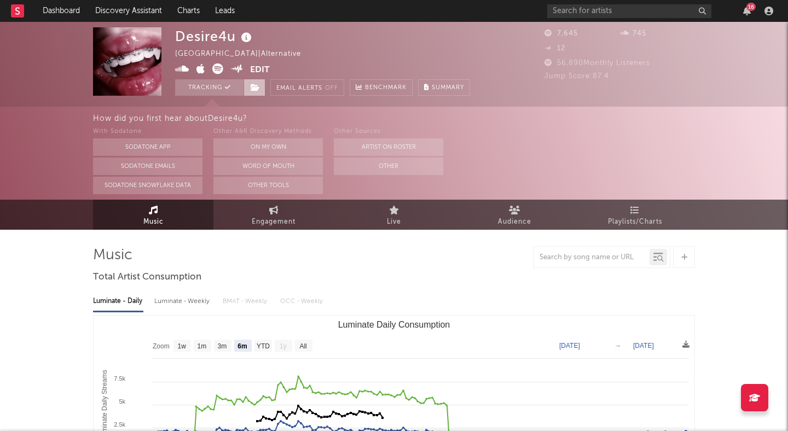
click at [250, 85] on span at bounding box center [255, 87] width 22 height 16
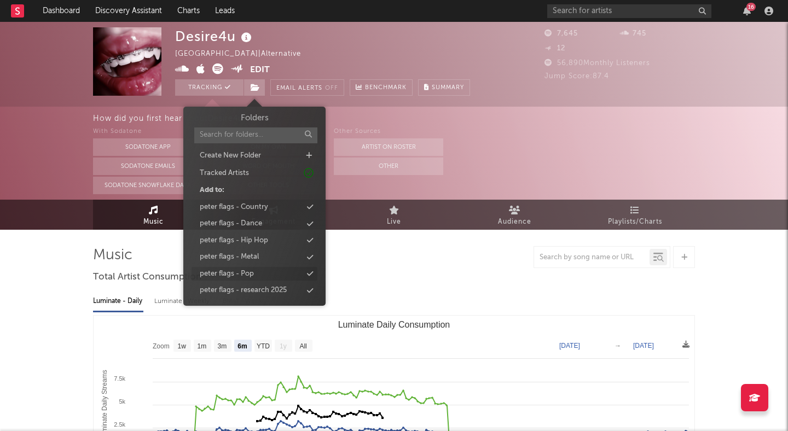
click at [269, 270] on div "peter flags - Pop" at bounding box center [255, 274] width 126 height 14
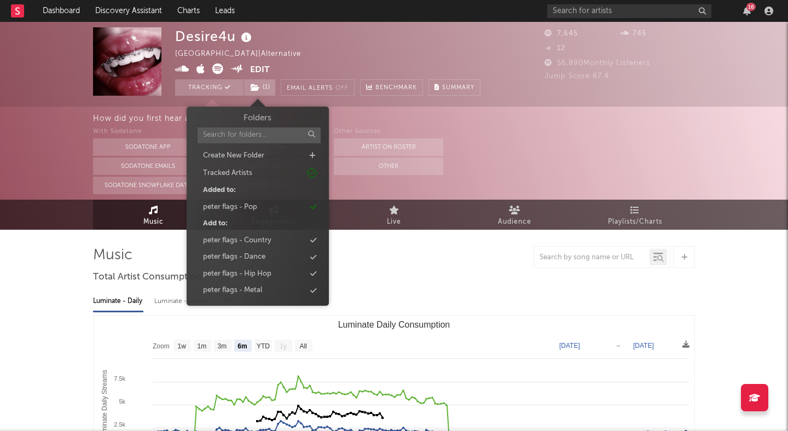
click at [370, 250] on div at bounding box center [394, 257] width 602 height 22
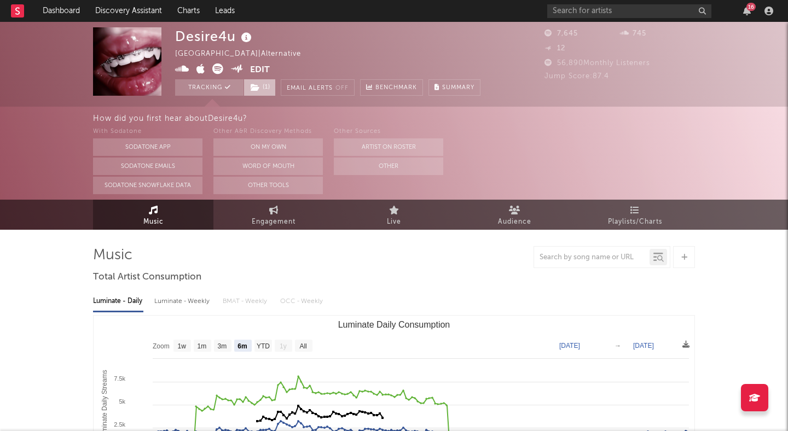
click at [251, 86] on icon at bounding box center [255, 88] width 9 height 8
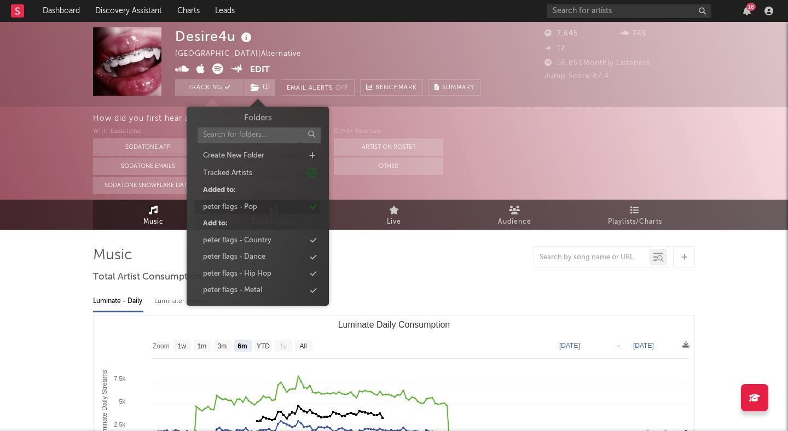
click at [263, 212] on div "peter flags - Pop" at bounding box center [258, 207] width 126 height 14
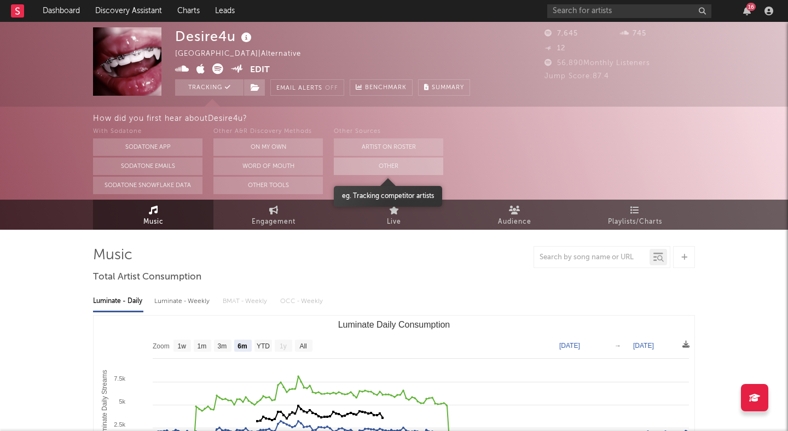
click at [351, 170] on button "Other" at bounding box center [388, 167] width 109 height 18
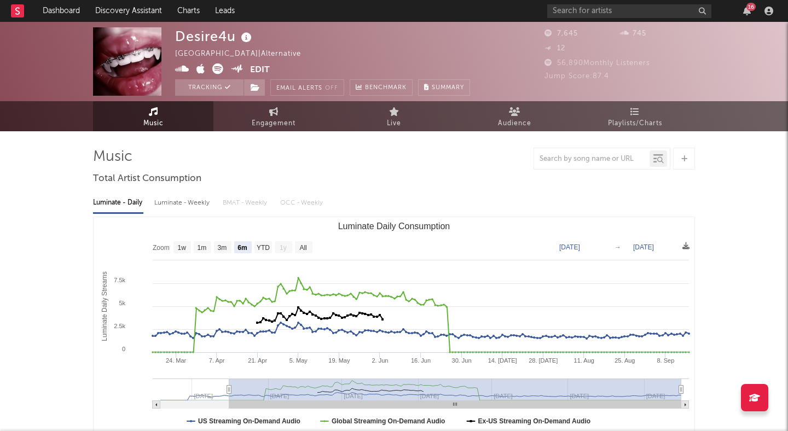
click at [217, 71] on icon at bounding box center [217, 68] width 11 height 11
click at [250, 84] on span at bounding box center [255, 87] width 22 height 16
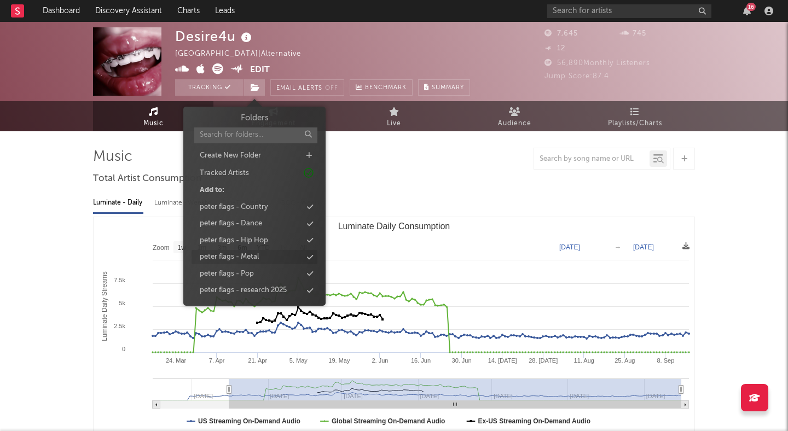
click at [269, 257] on div "peter flags - Metal" at bounding box center [255, 257] width 126 height 14
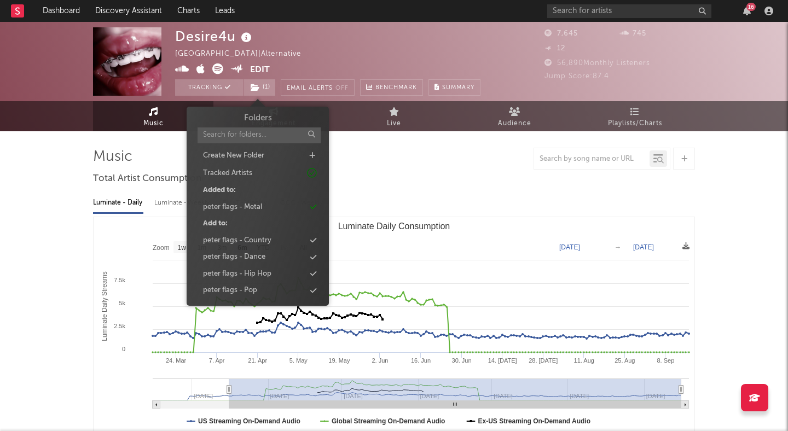
click at [375, 163] on div at bounding box center [394, 159] width 602 height 22
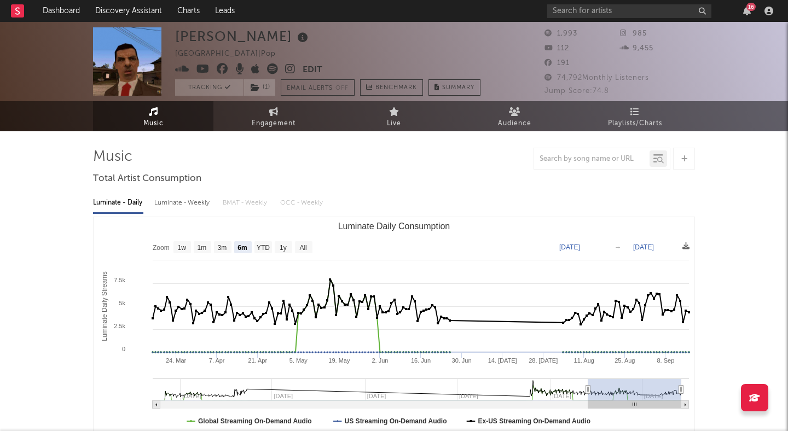
select select "6m"
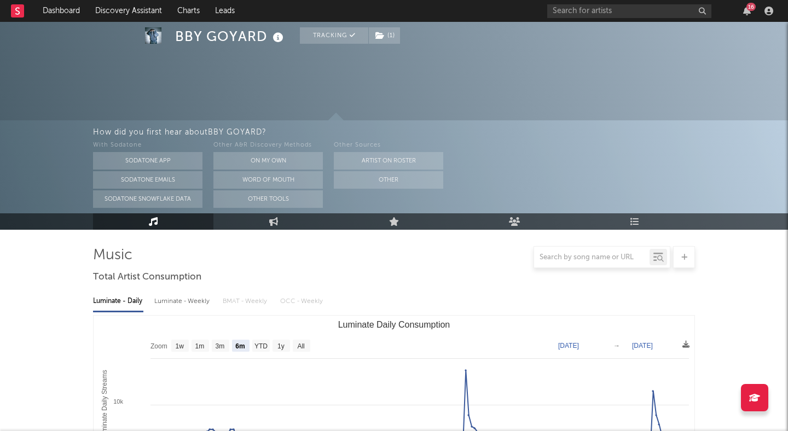
select select "6m"
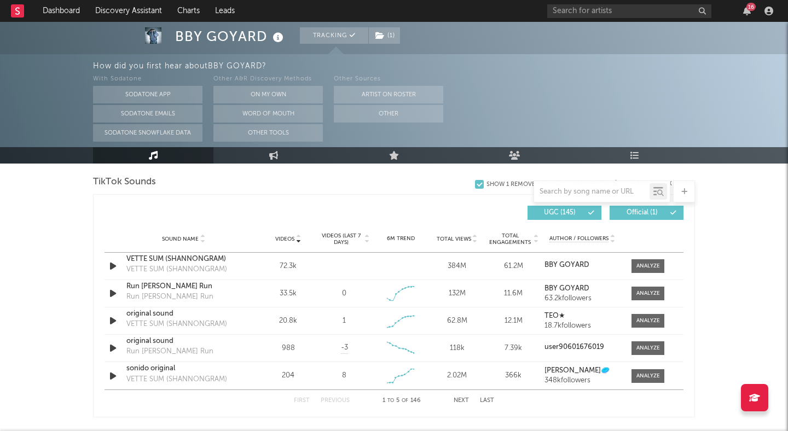
click at [516, 14] on nav "Dashboard Discovery Assistant Charts Leads 16" at bounding box center [394, 11] width 788 height 22
